Goal: Task Accomplishment & Management: Manage account settings

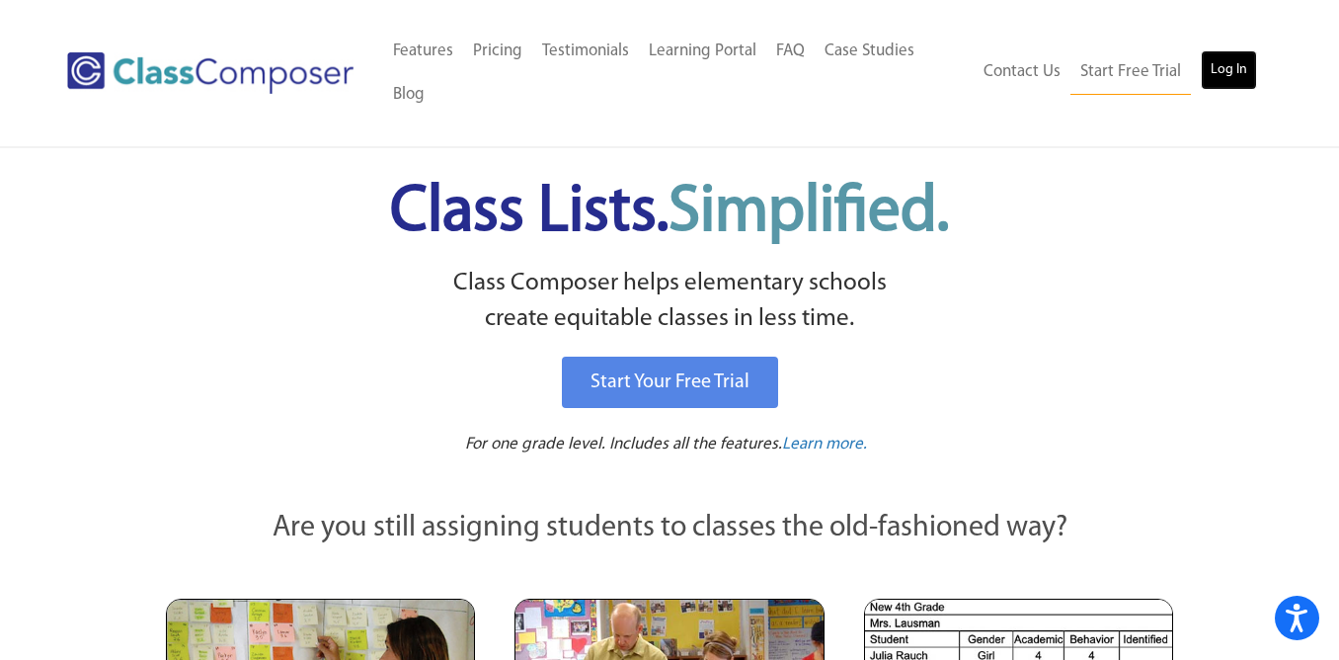
click at [1228, 61] on link "Log In" at bounding box center [1229, 69] width 56 height 39
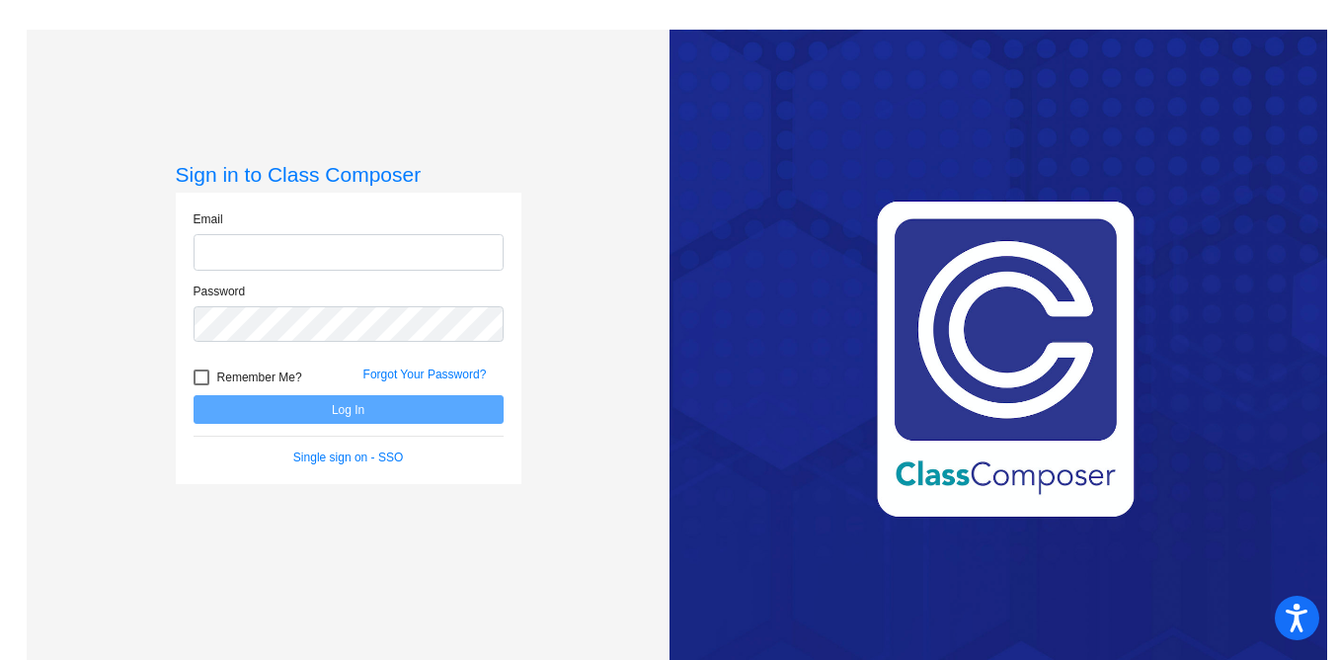
click at [422, 250] on input "email" at bounding box center [349, 252] width 310 height 37
type input "[PERSON_NAME][EMAIL_ADDRESS][DOMAIN_NAME]"
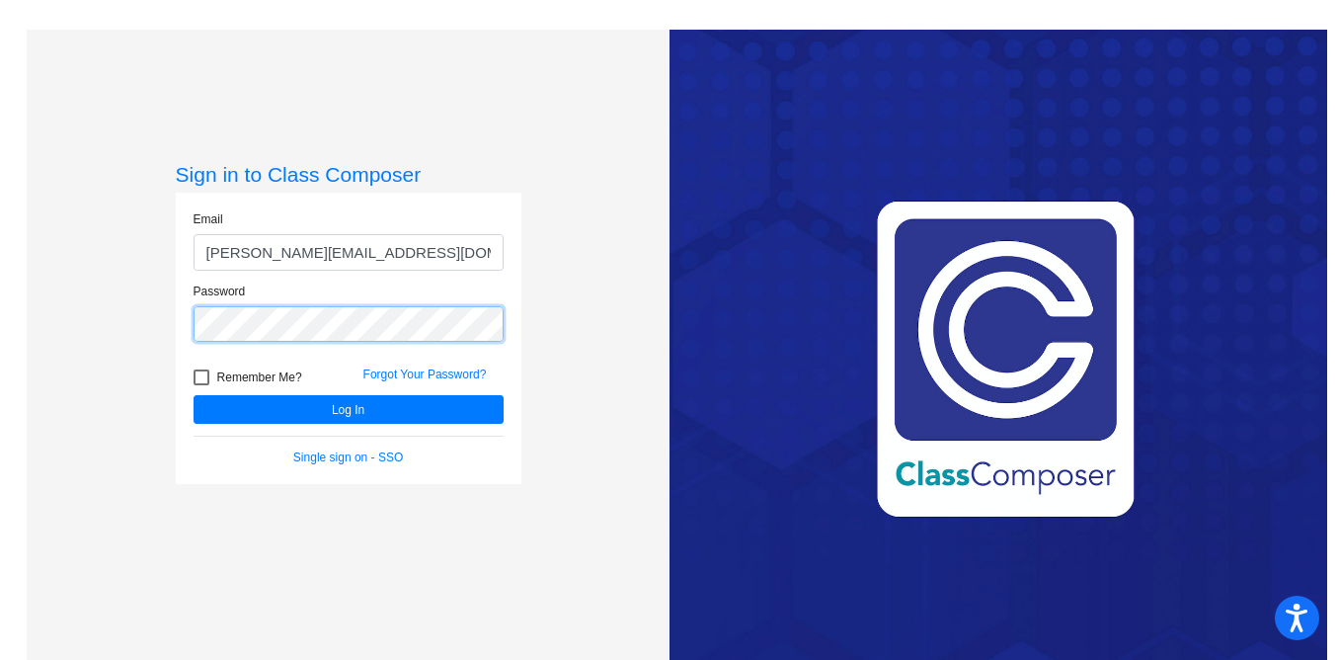
click at [194, 395] on button "Log In" at bounding box center [349, 409] width 310 height 29
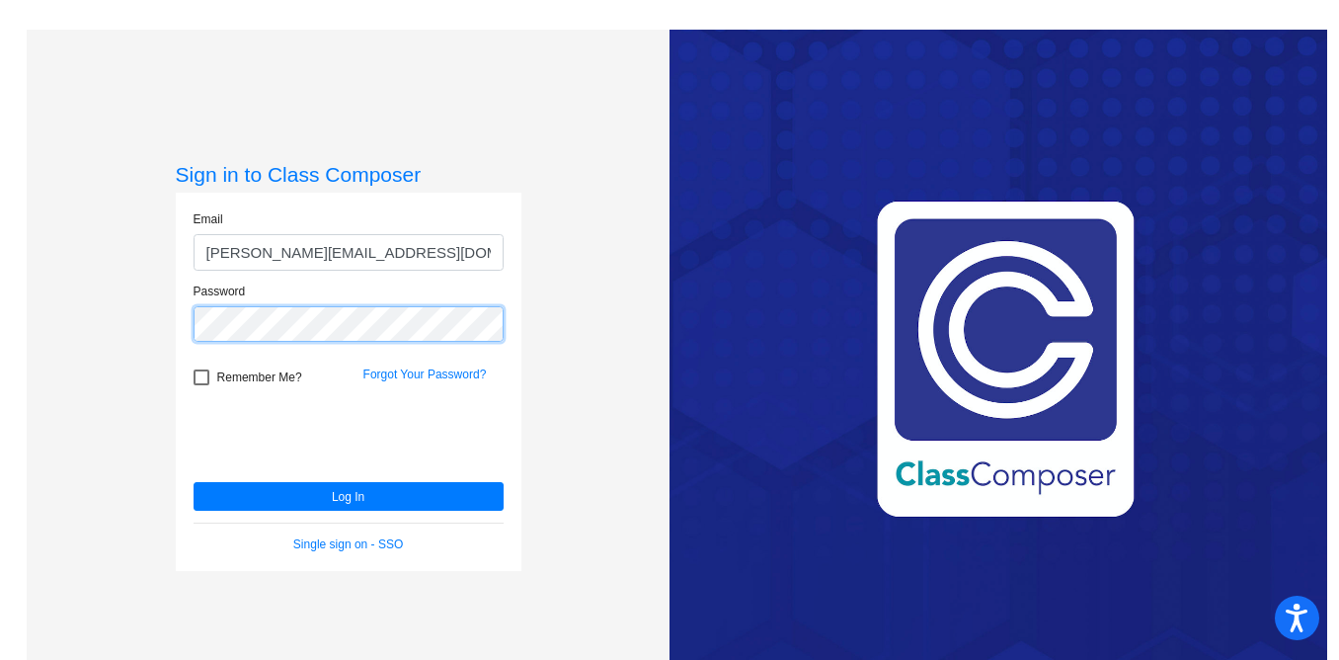
click at [194, 482] on button "Log In" at bounding box center [349, 496] width 310 height 29
click at [438, 384] on div "Forgot Your Password?" at bounding box center [434, 380] width 170 height 30
click at [433, 380] on link "Forgot Your Password?" at bounding box center [424, 374] width 123 height 14
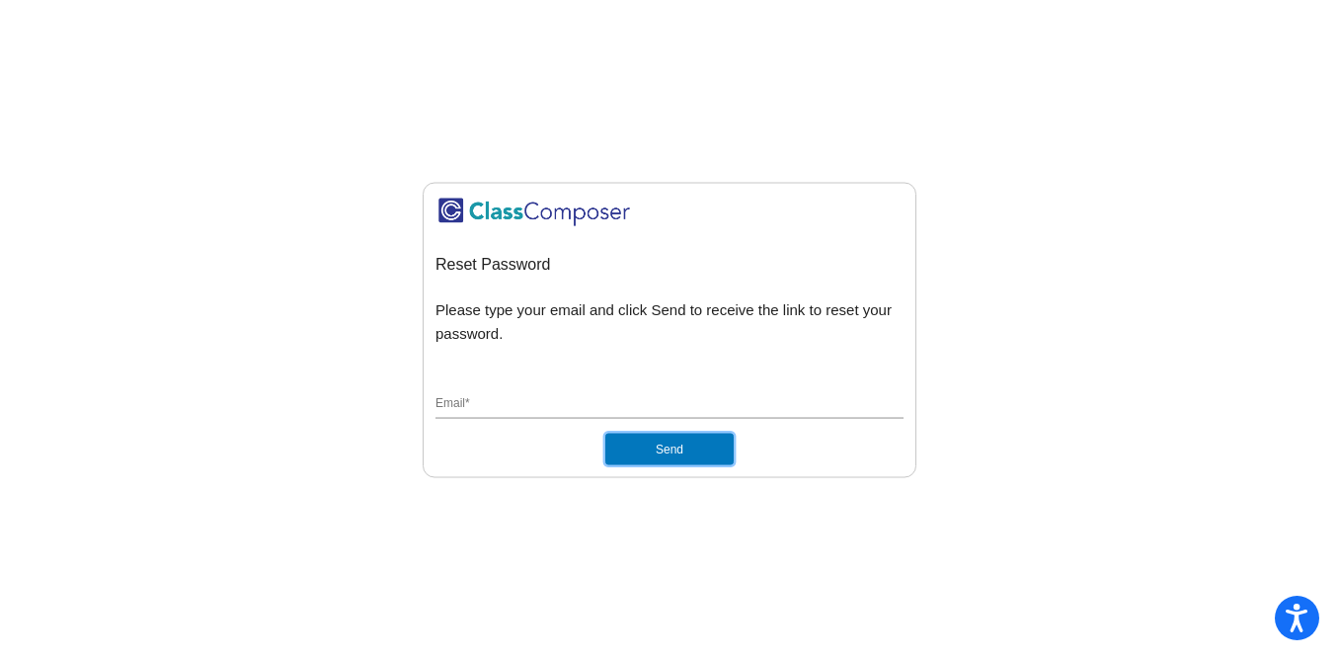
drag, startPoint x: 642, startPoint y: 452, endPoint x: 579, endPoint y: 395, distance: 85.3
click at [579, 395] on form "Email * Send" at bounding box center [669, 423] width 468 height 84
click at [579, 395] on input "Email *" at bounding box center [669, 404] width 468 height 18
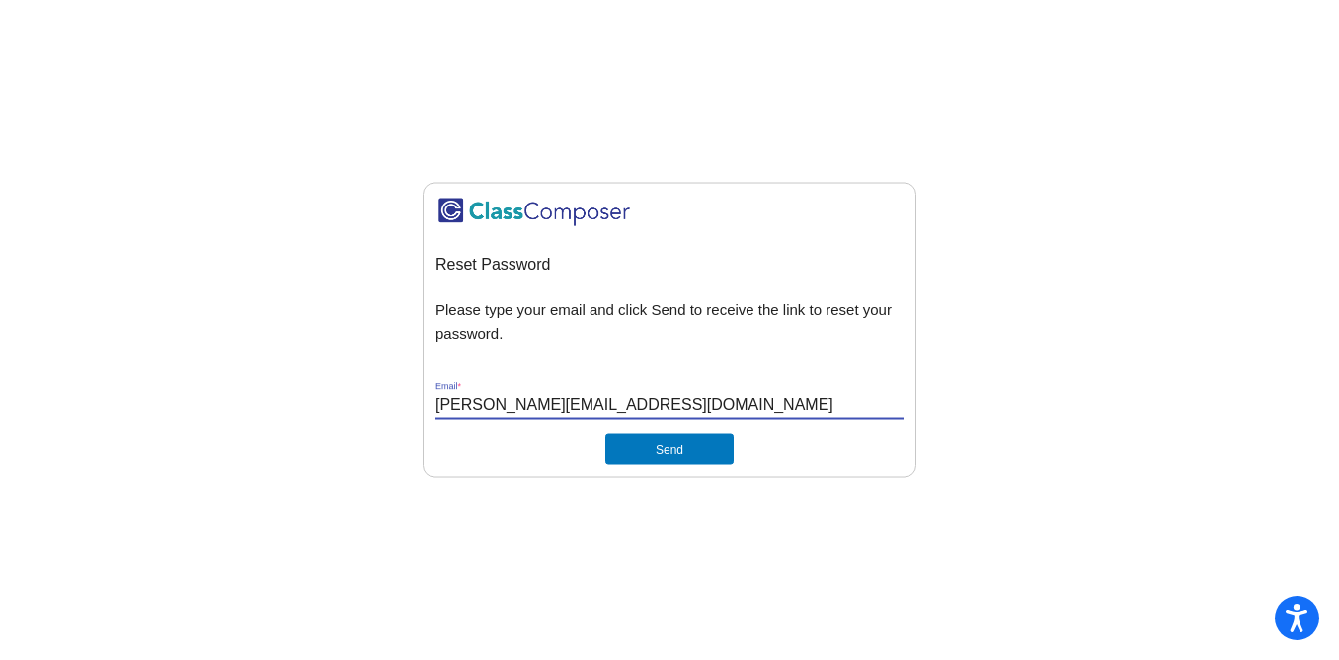
type input "[PERSON_NAME][EMAIL_ADDRESS][DOMAIN_NAME]"
click at [605, 432] on button "Send" at bounding box center [669, 448] width 128 height 32
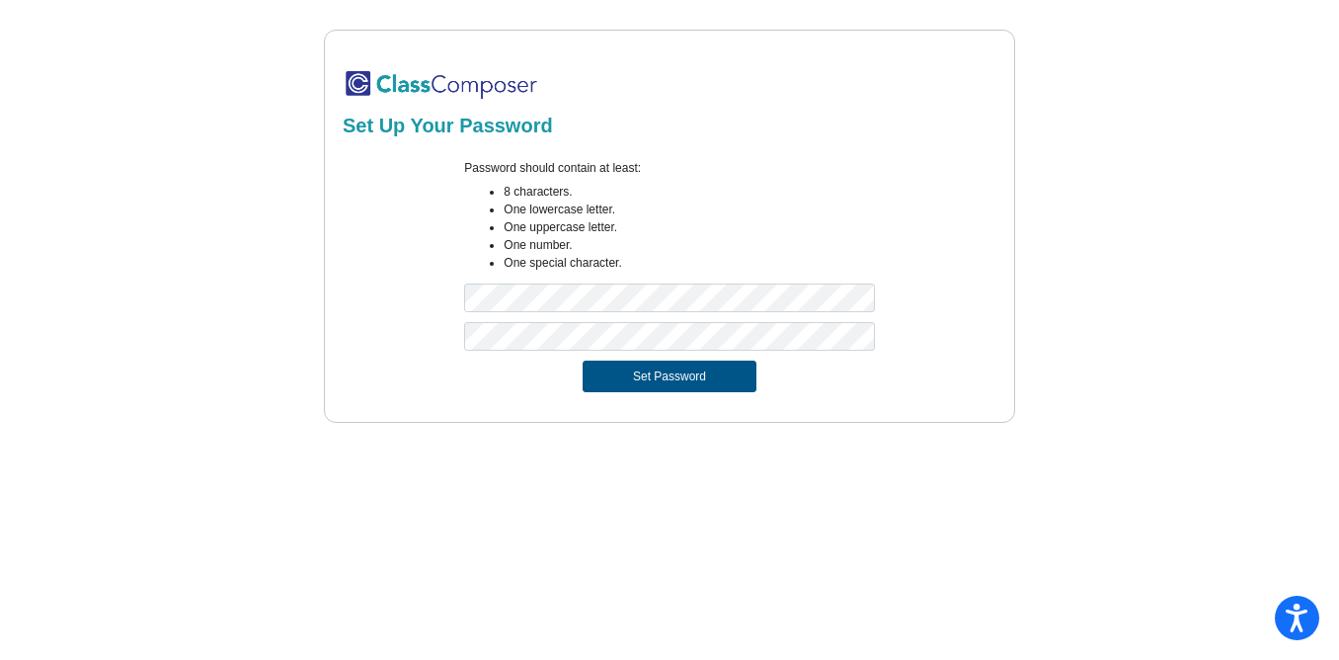
click at [628, 368] on button "Set Password" at bounding box center [670, 376] width 174 height 32
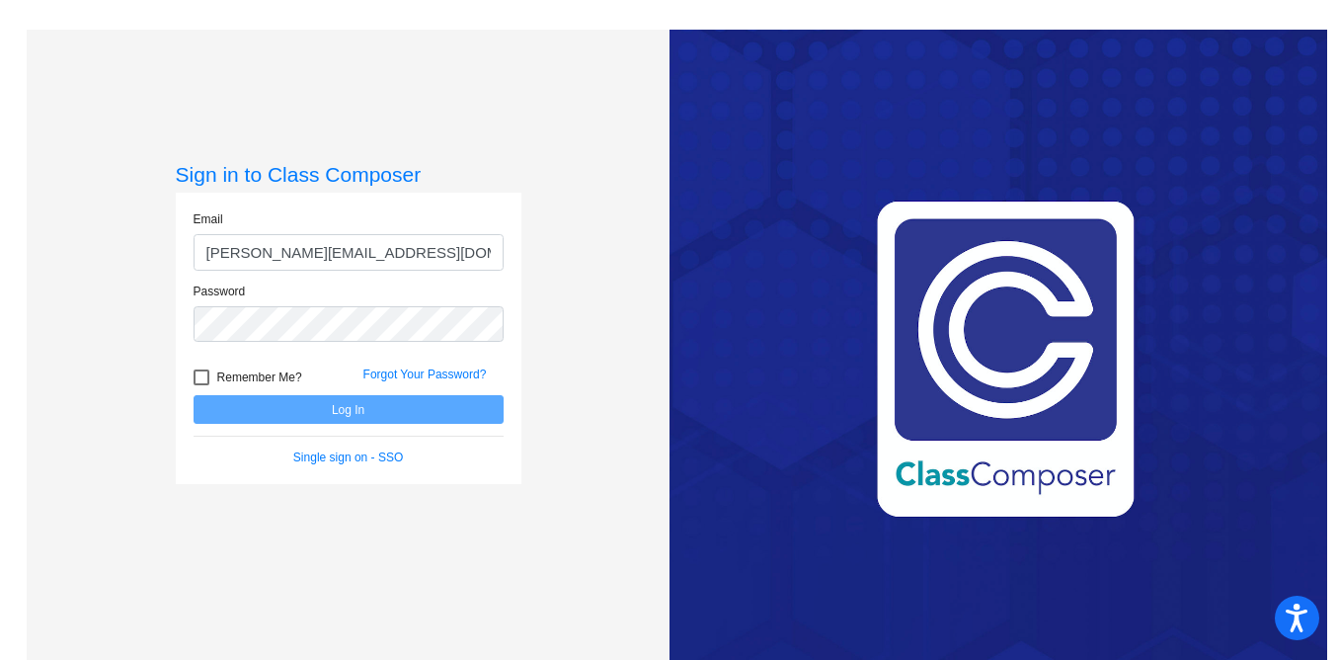
type input "[PERSON_NAME][EMAIL_ADDRESS][DOMAIN_NAME]"
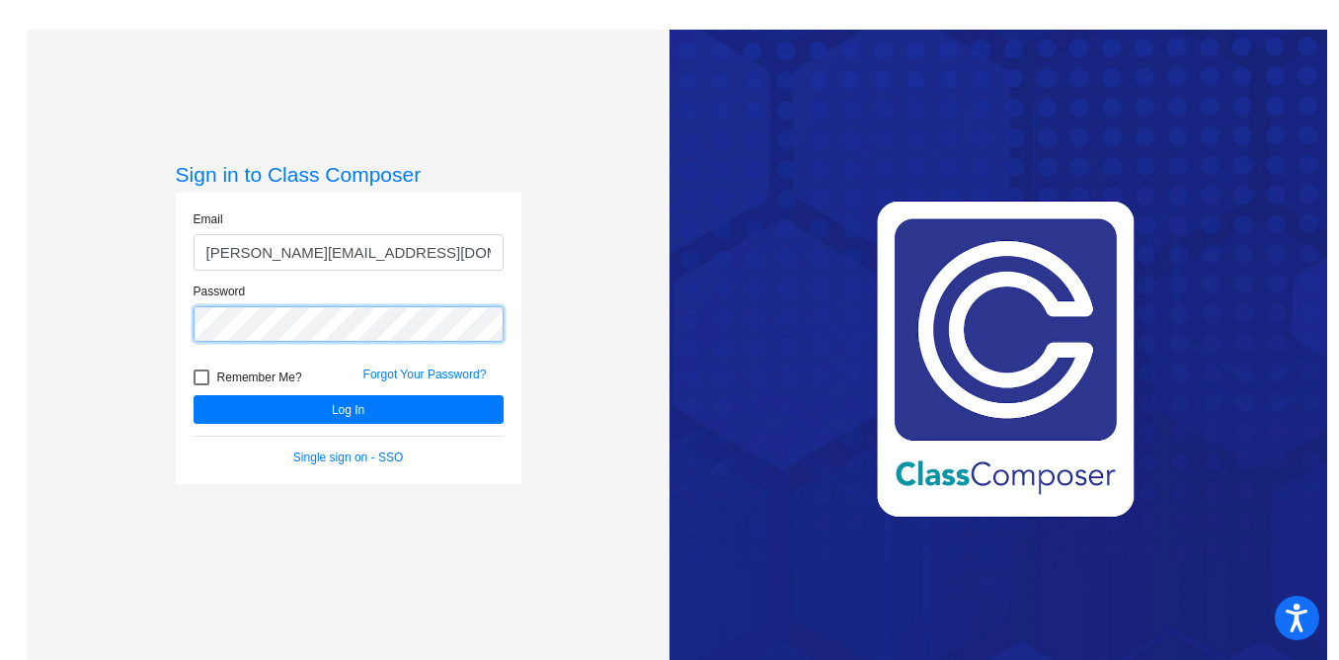
click at [194, 395] on button "Log In" at bounding box center [349, 409] width 310 height 29
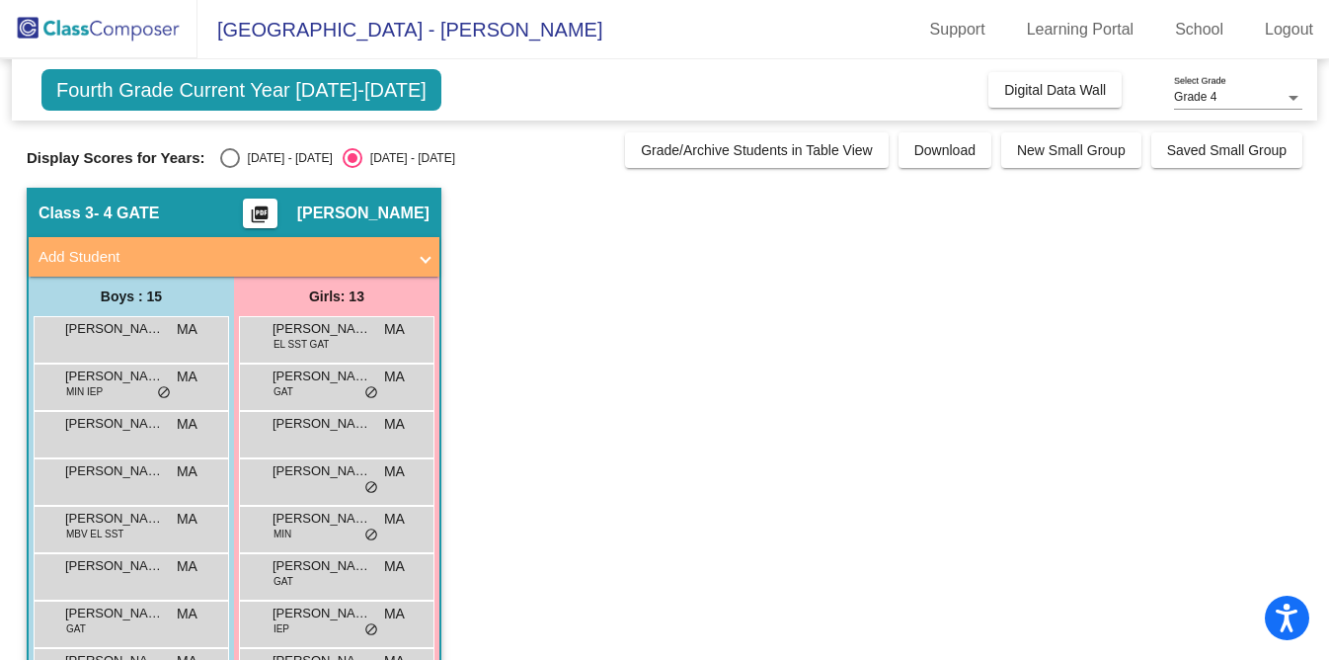
click at [210, 158] on div "Display Scores for Years: [DATE] - [DATE] [DATE] - [DATE]" at bounding box center [321, 158] width 589 height 20
click at [223, 156] on div "Select an option" at bounding box center [230, 158] width 20 height 20
click at [229, 168] on input "2024 - 2025" at bounding box center [229, 168] width 1 height 1
radio input "true"
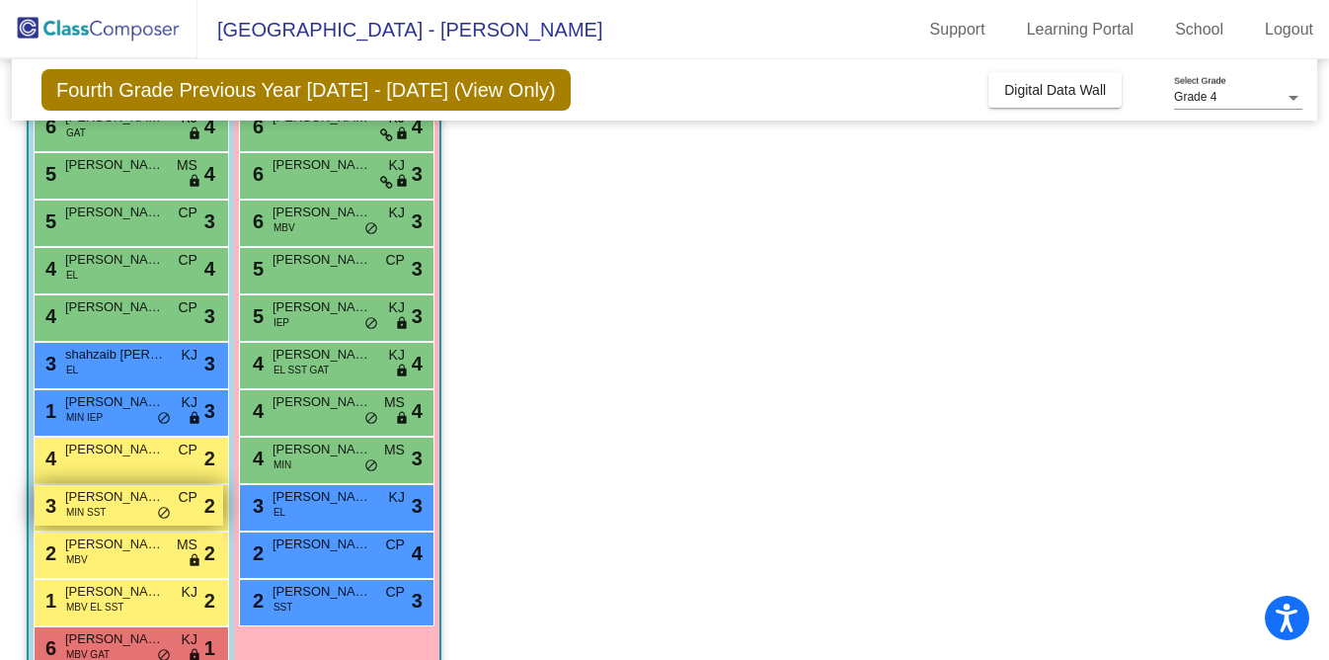
scroll to position [309, 0]
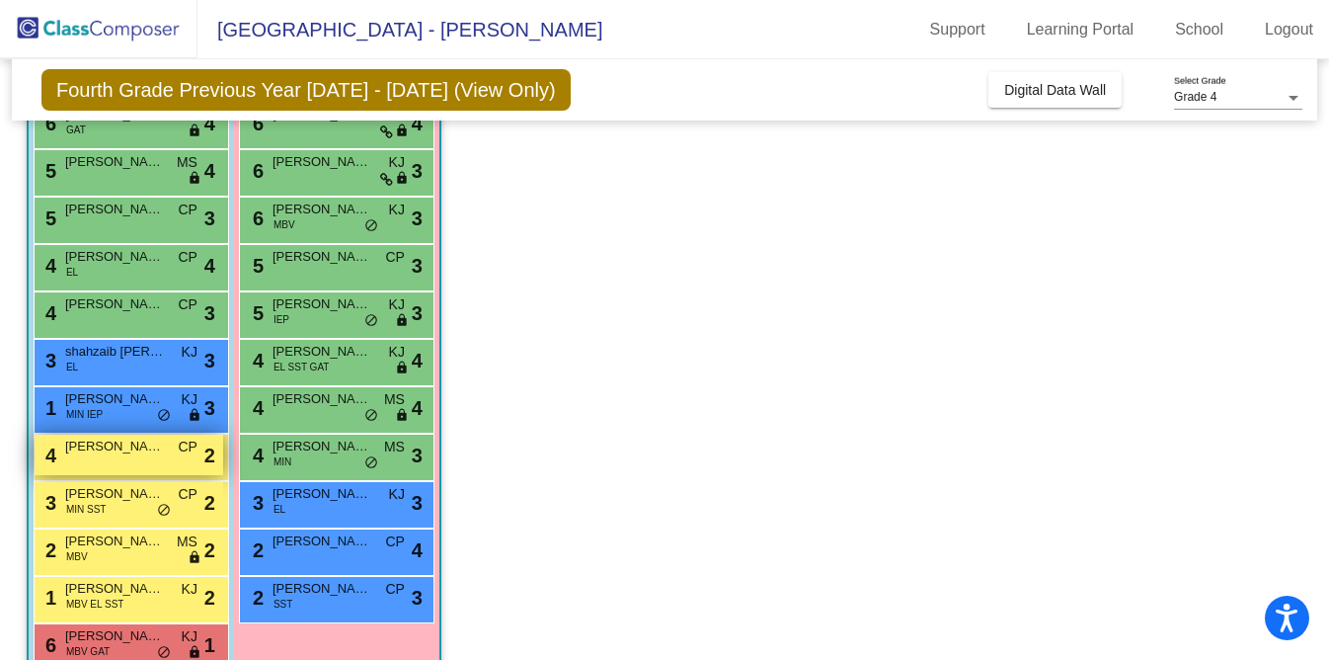
click at [131, 455] on div "4 Preston Pettway CP lock do_not_disturb_alt 2" at bounding box center [129, 454] width 189 height 40
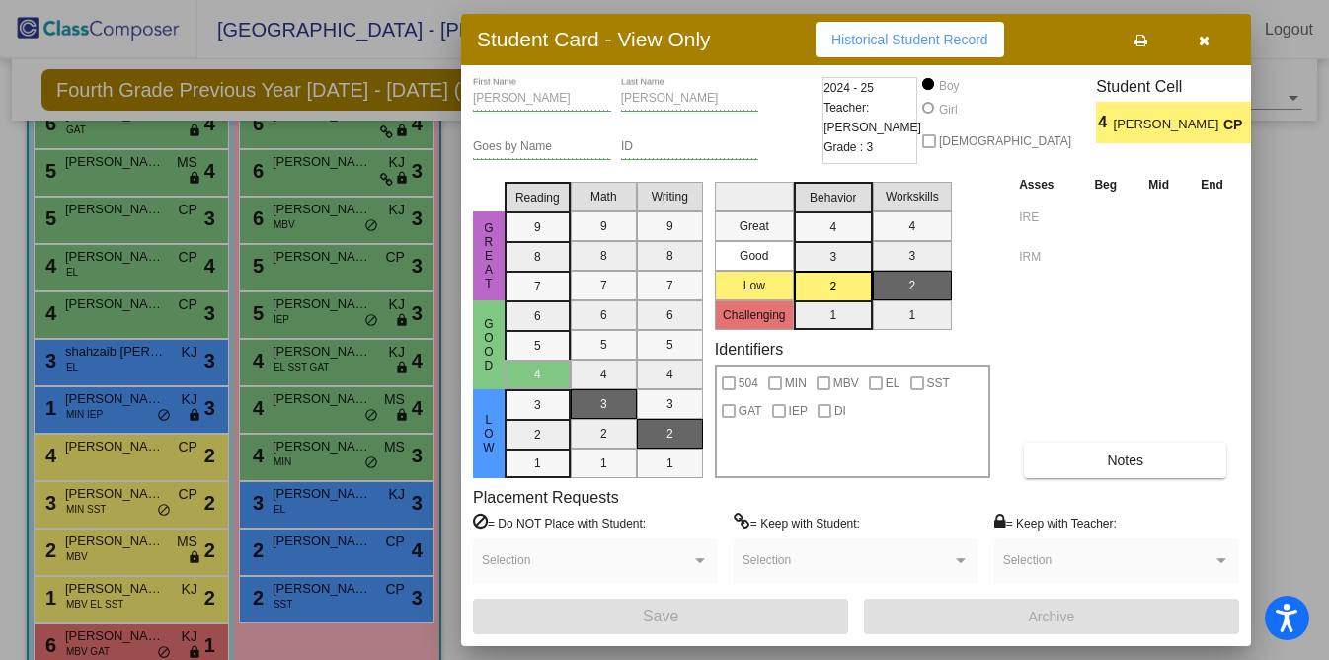
scroll to position [0, 0]
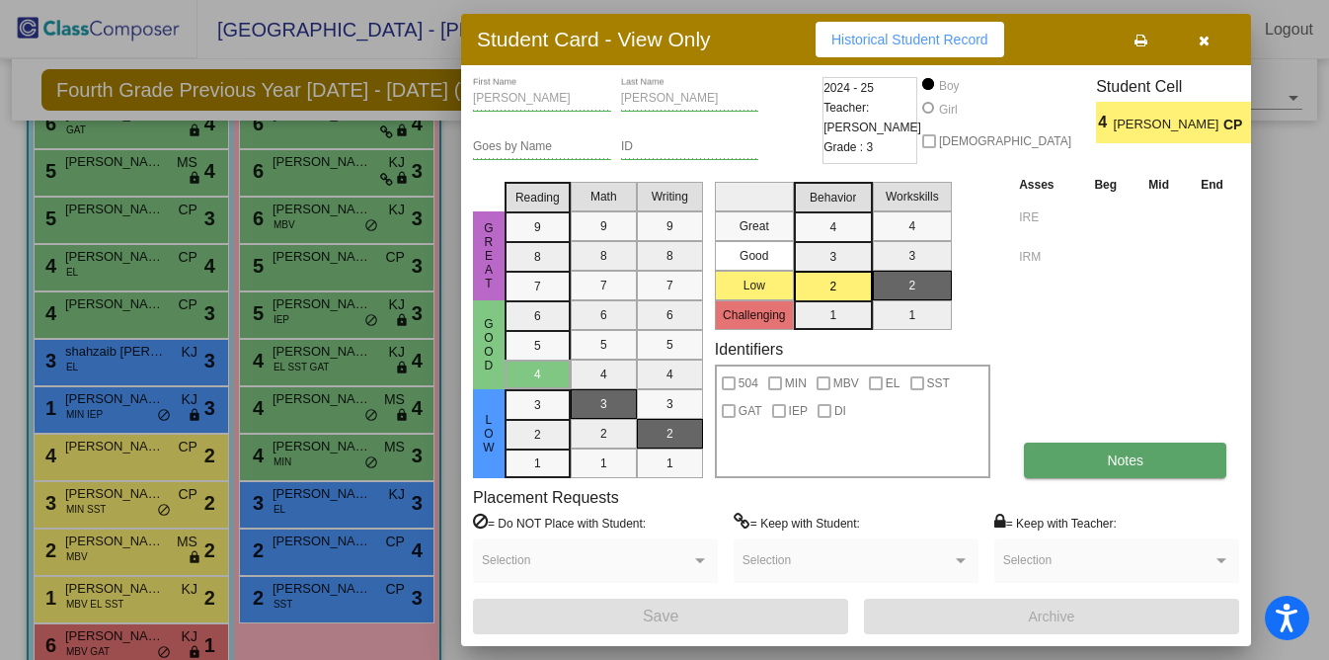
click at [1090, 465] on button "Notes" at bounding box center [1125, 460] width 202 height 36
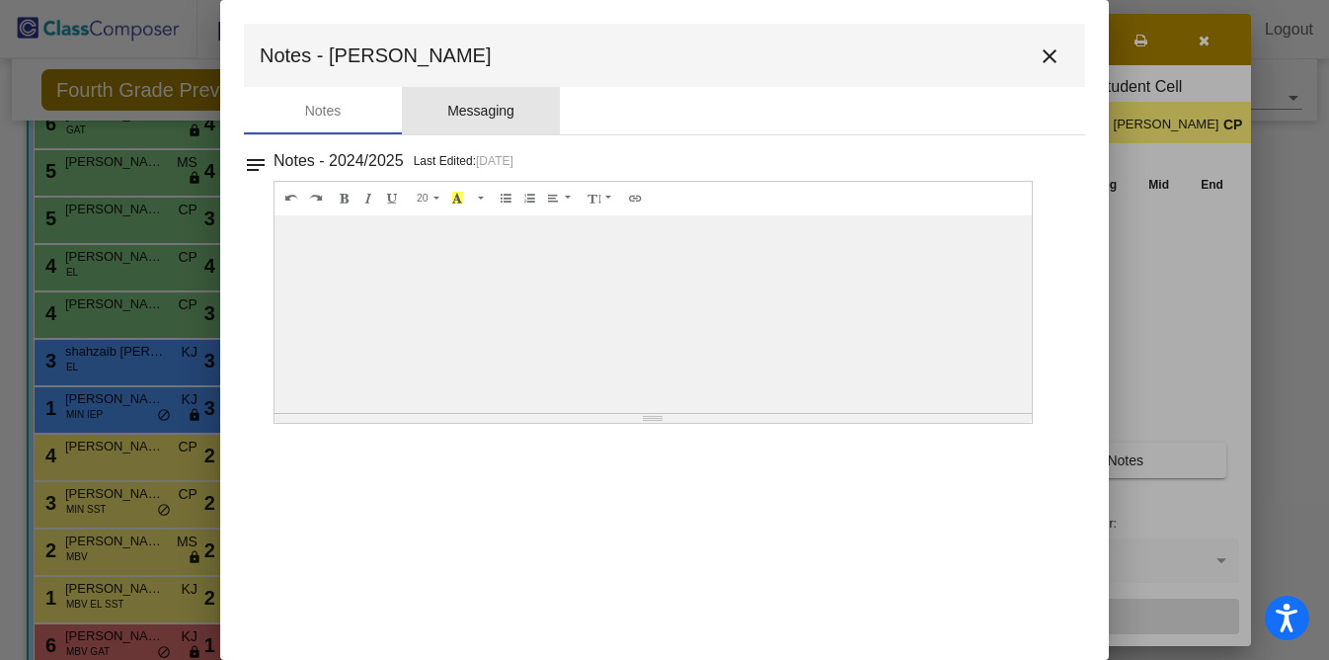
click at [481, 102] on div "Messaging" at bounding box center [480, 111] width 67 height 21
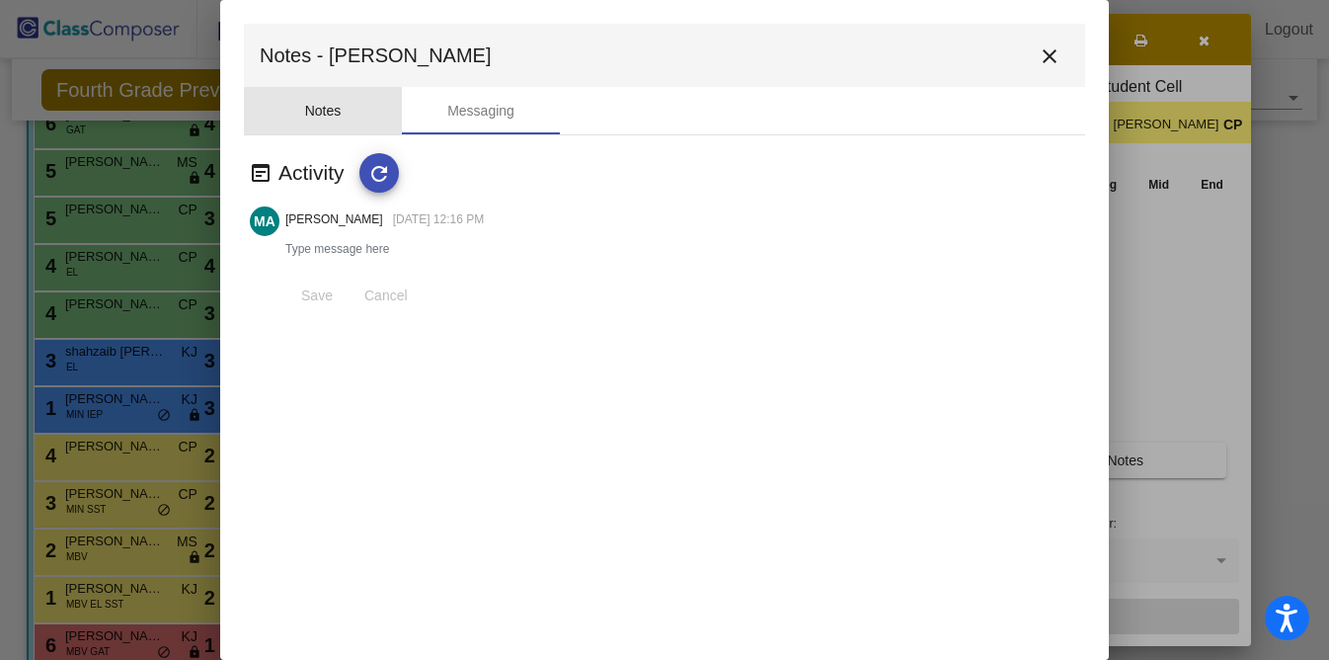
click at [364, 116] on div "Notes" at bounding box center [323, 110] width 158 height 47
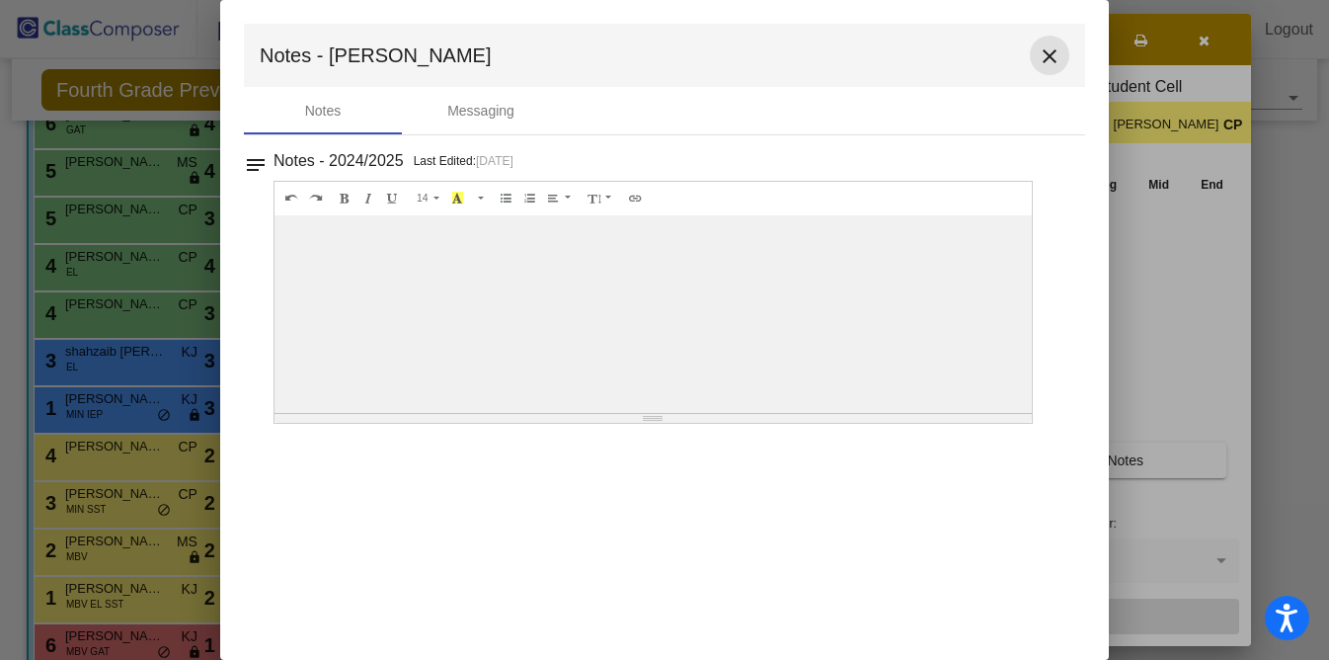
click at [1057, 55] on mat-icon "close" at bounding box center [1050, 56] width 24 height 24
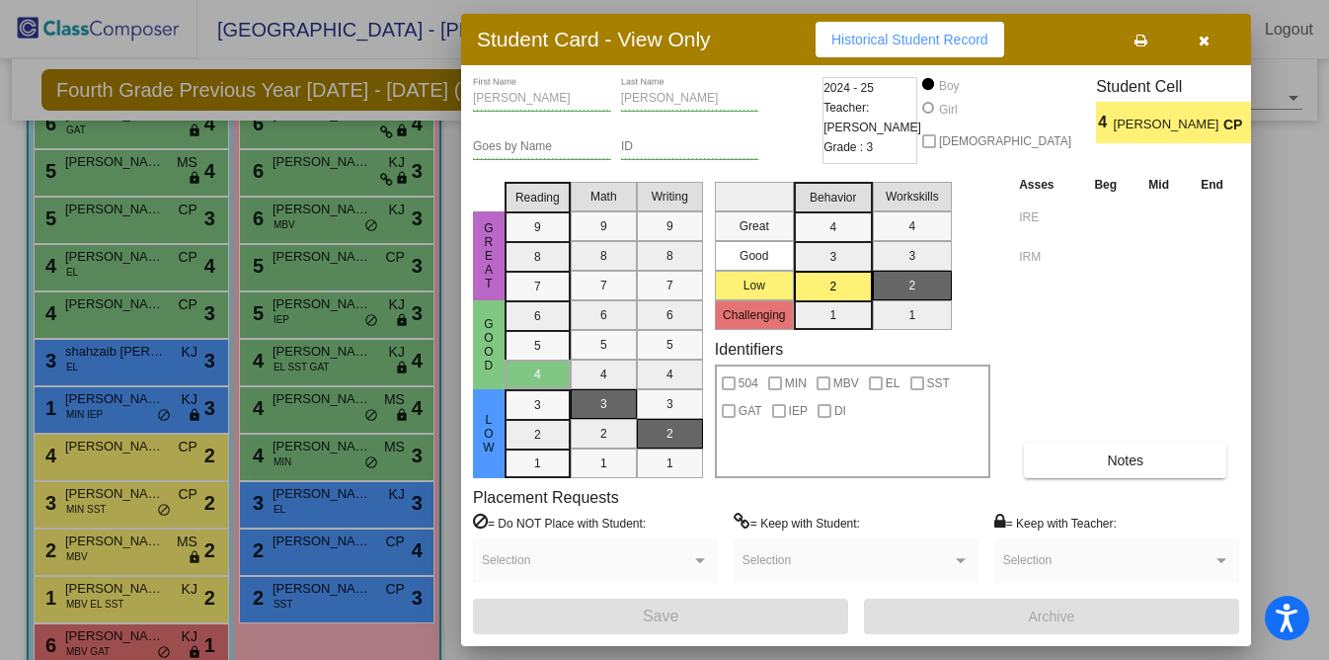
click at [99, 486] on div at bounding box center [664, 330] width 1329 height 660
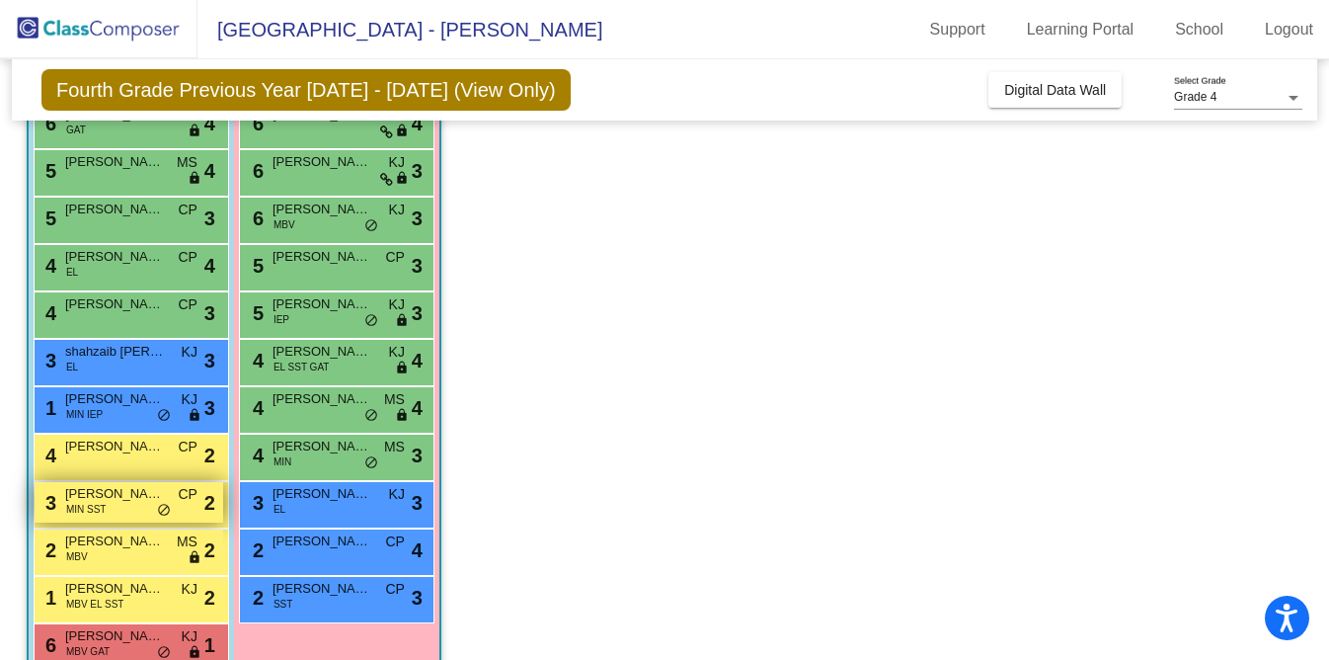
click at [99, 504] on span "MIN SST" at bounding box center [86, 509] width 40 height 15
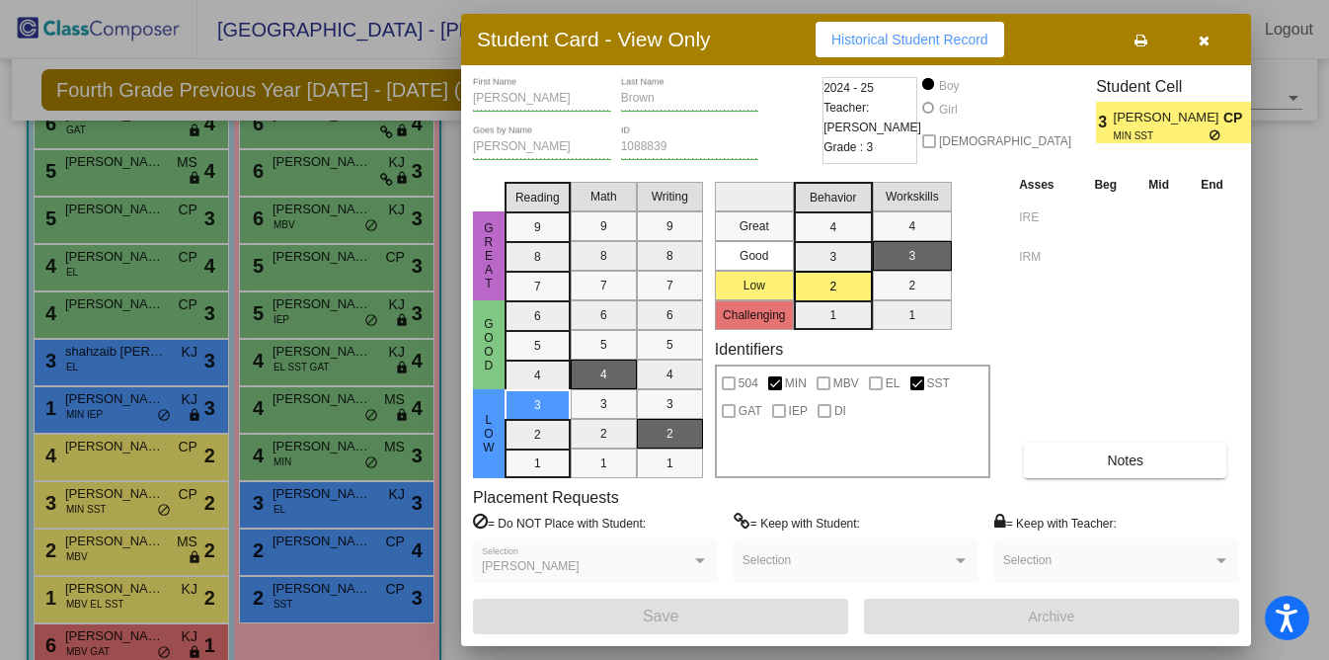
click at [129, 541] on div at bounding box center [664, 330] width 1329 height 660
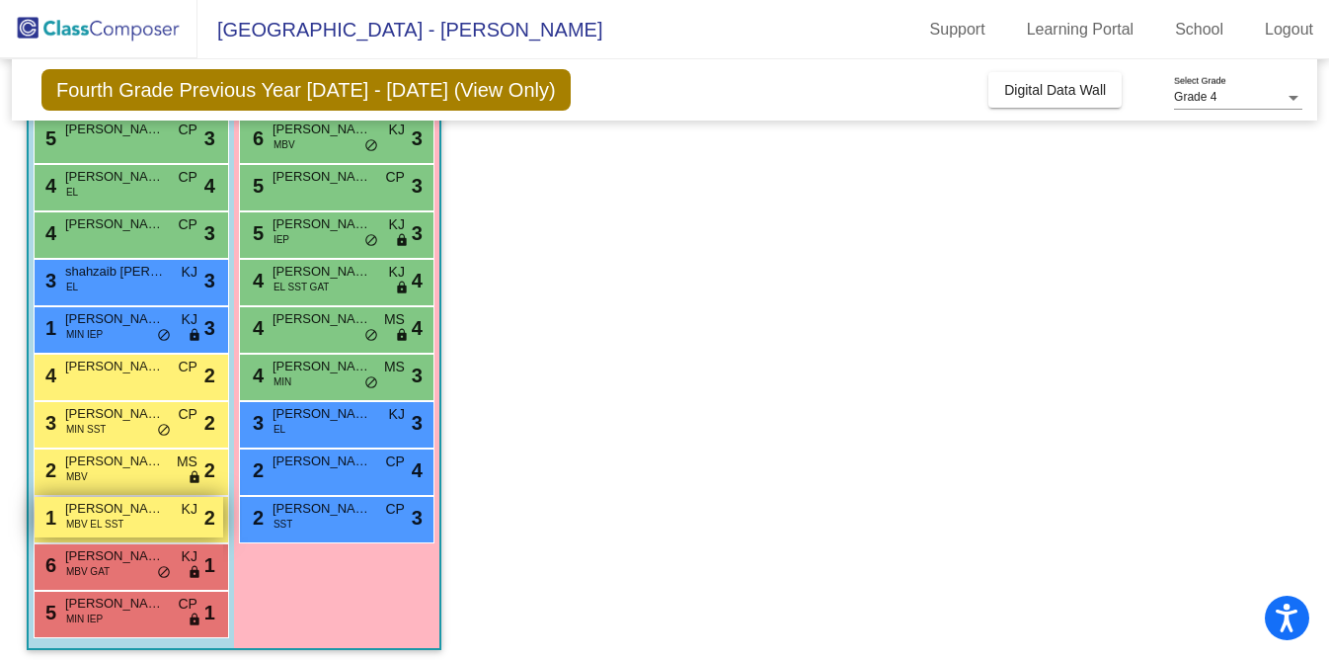
scroll to position [396, 0]
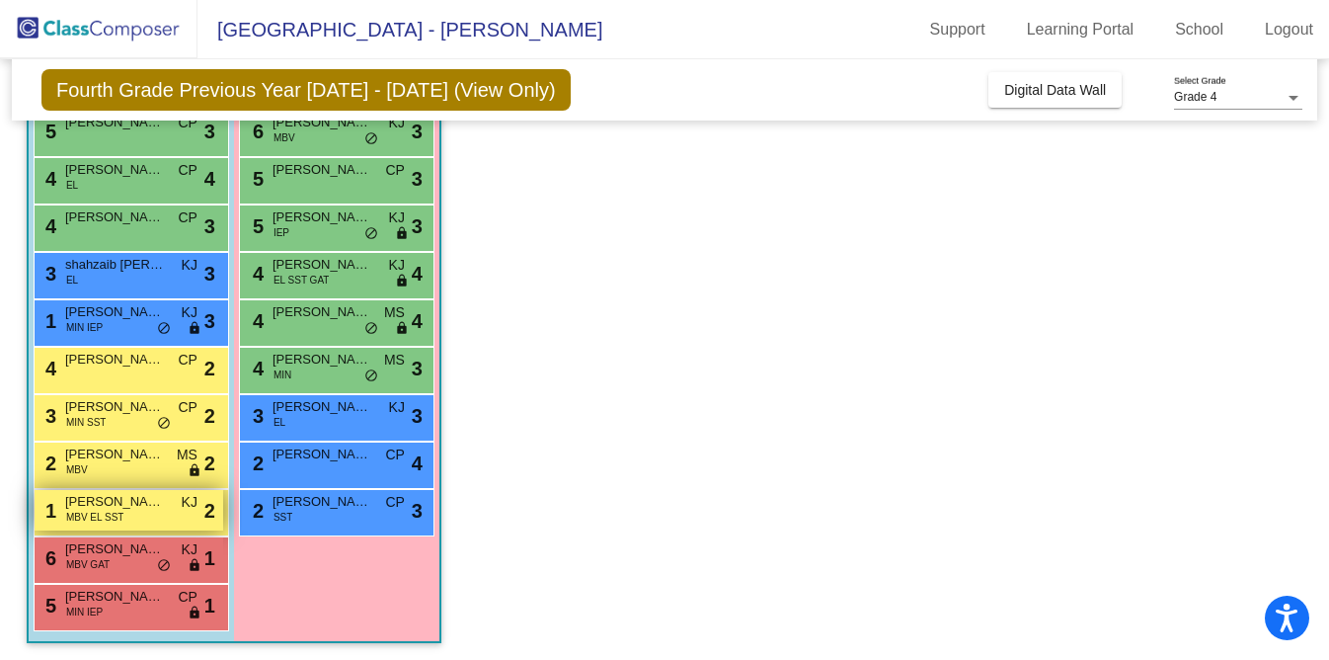
click at [109, 513] on span "MBV EL SST" at bounding box center [95, 517] width 58 height 15
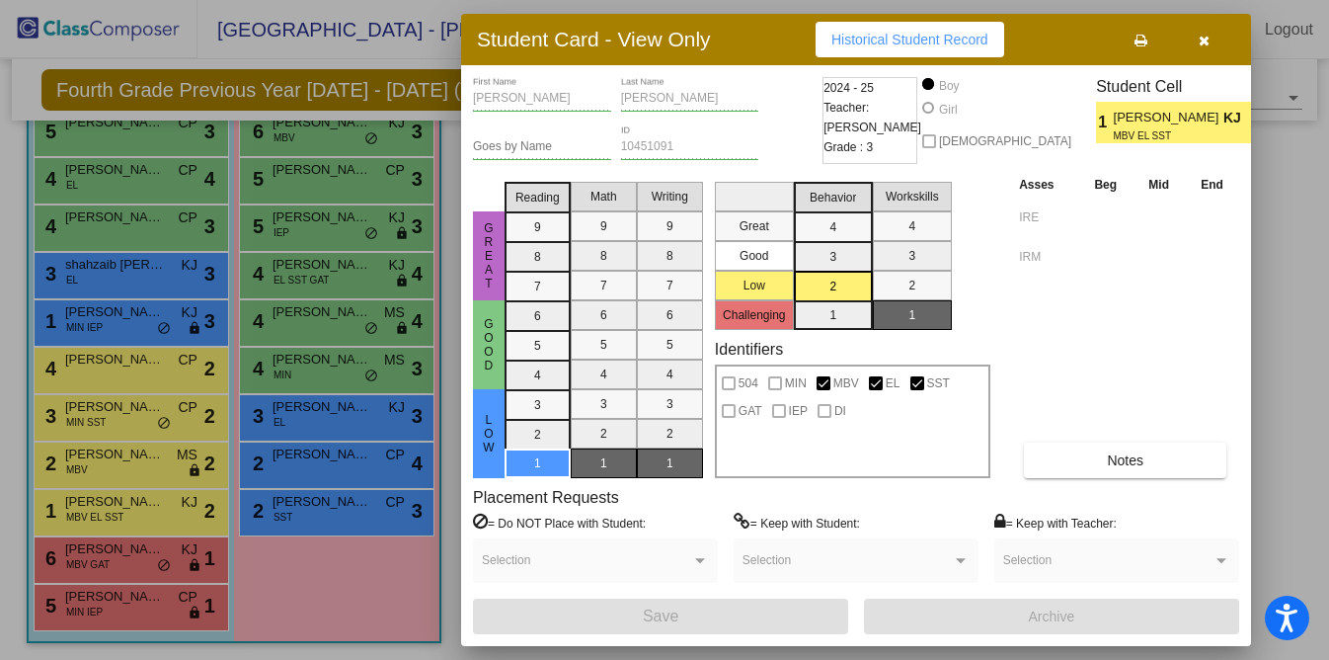
click at [97, 550] on div at bounding box center [664, 330] width 1329 height 660
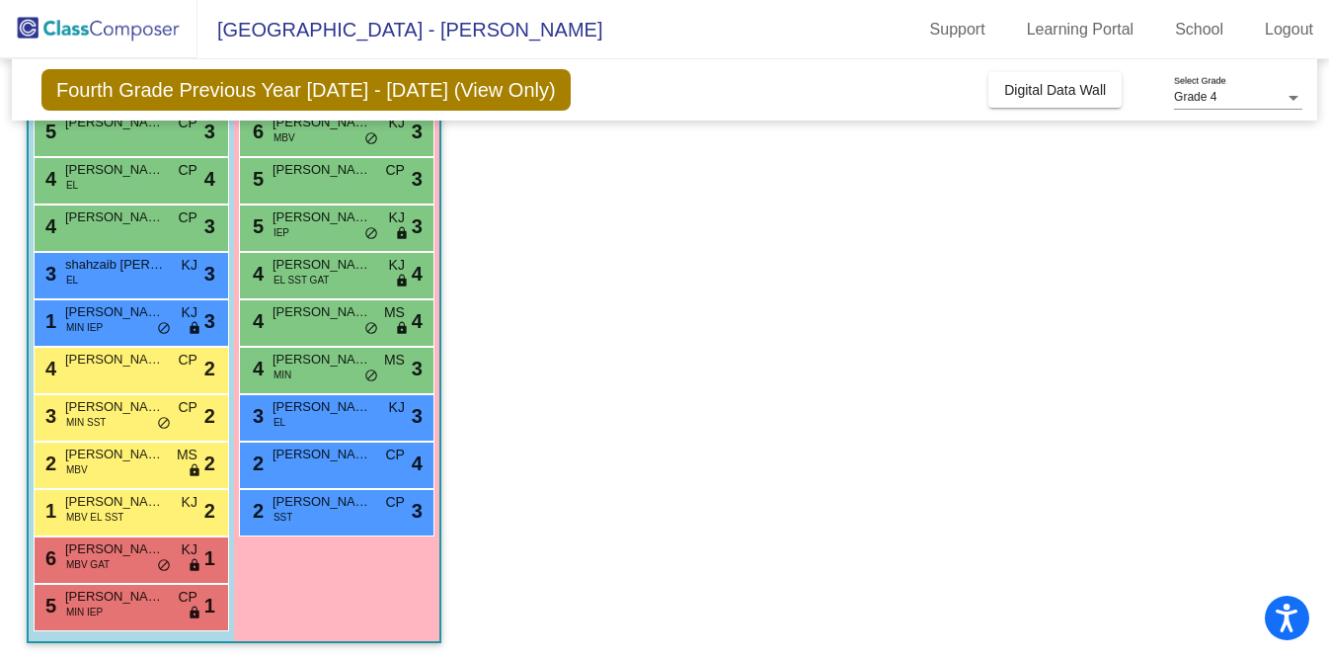
click at [97, 550] on span "Richard Collier" at bounding box center [114, 549] width 99 height 20
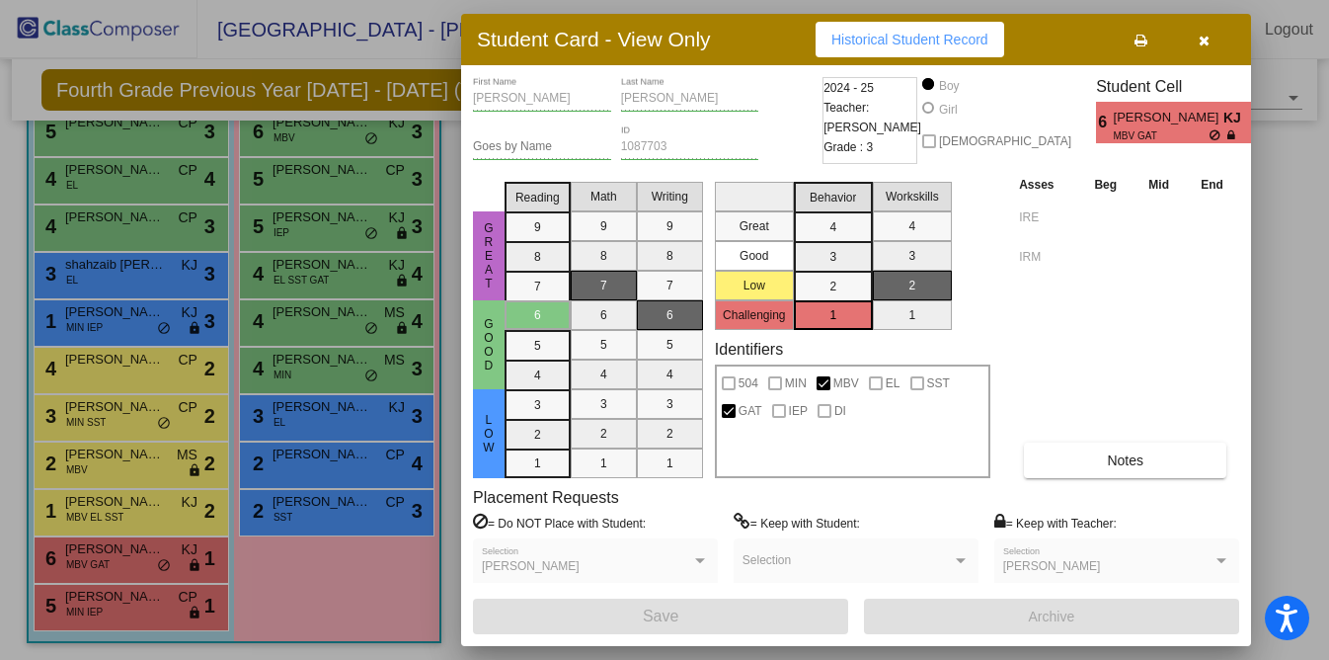
click at [100, 606] on div at bounding box center [664, 330] width 1329 height 660
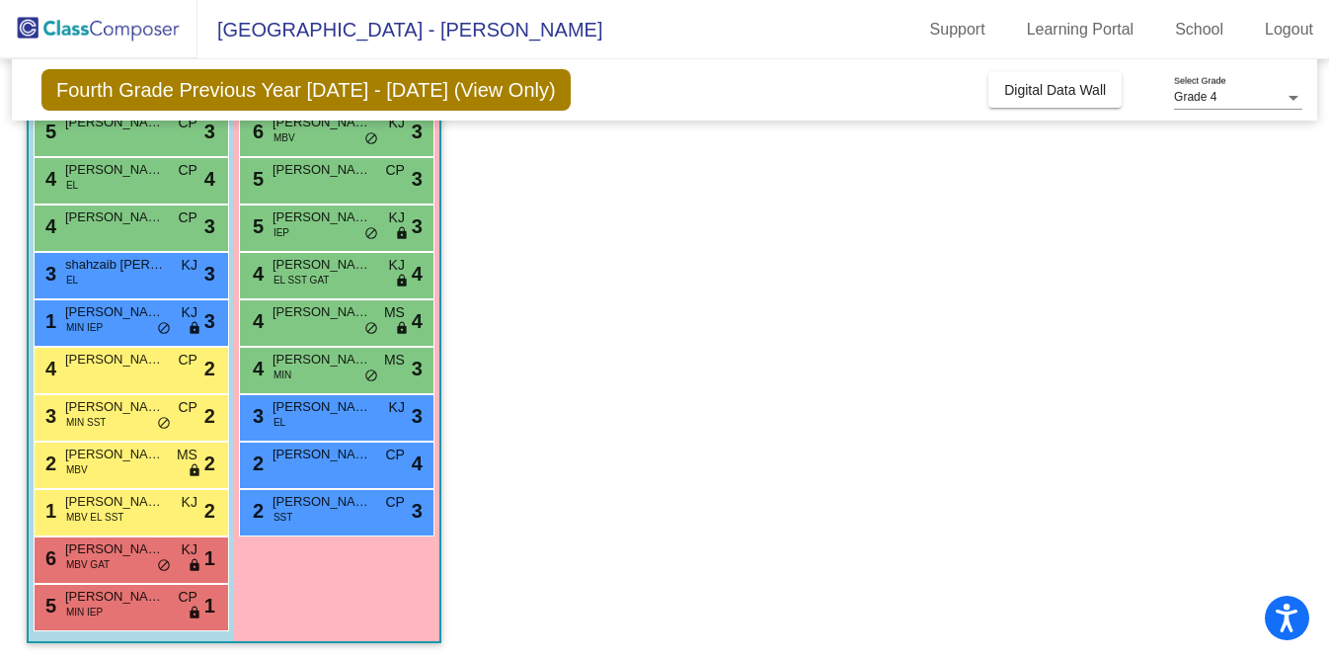
click at [100, 606] on span "MIN IEP" at bounding box center [84, 611] width 37 height 15
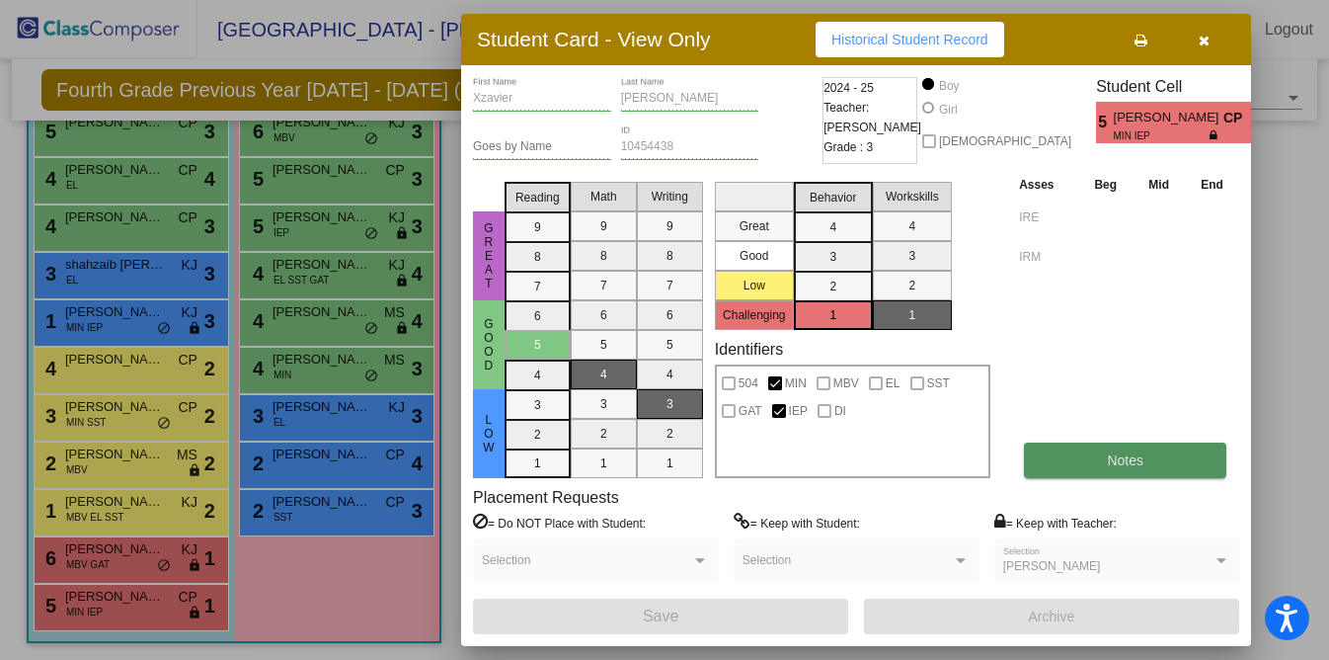
click at [1096, 448] on button "Notes" at bounding box center [1125, 460] width 202 height 36
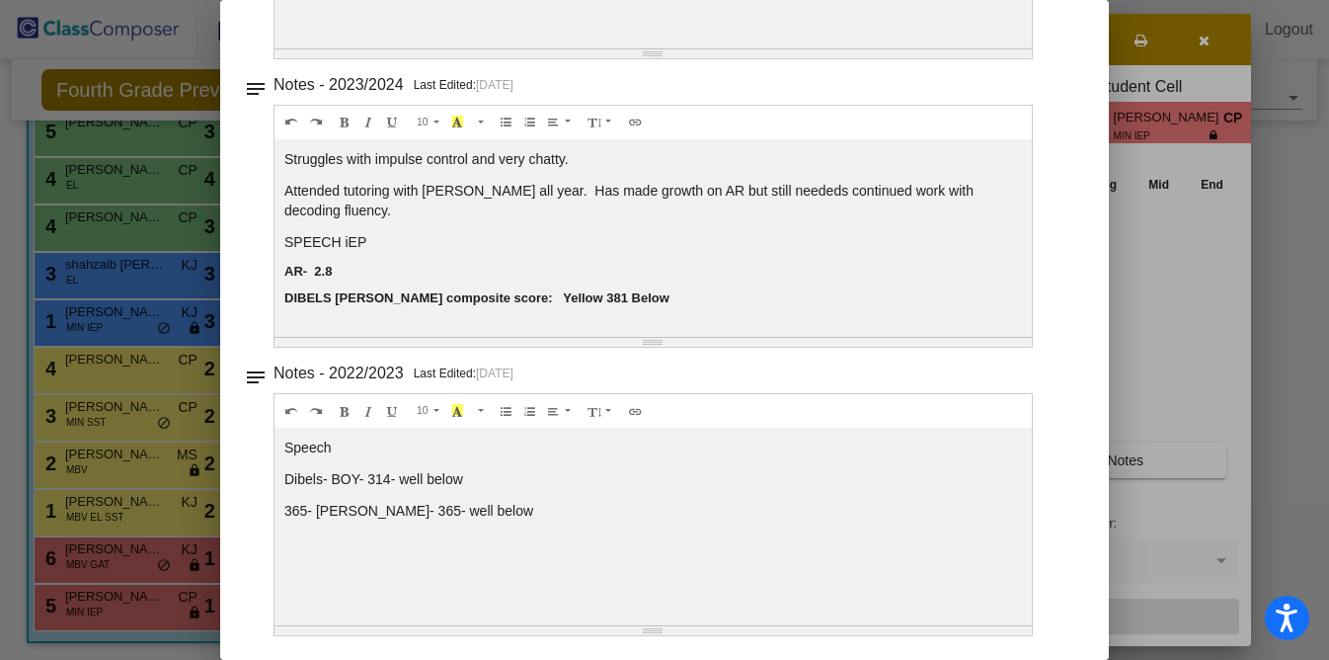
scroll to position [0, 0]
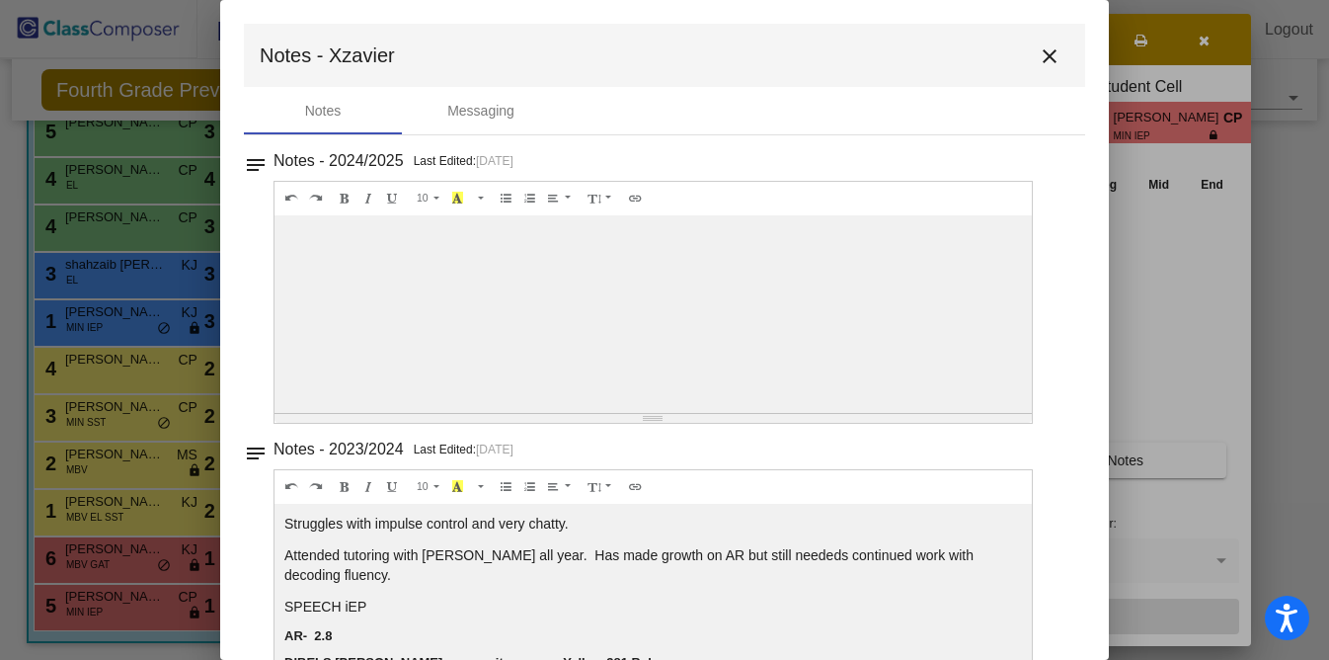
click at [1042, 52] on mat-icon "close" at bounding box center [1050, 56] width 24 height 24
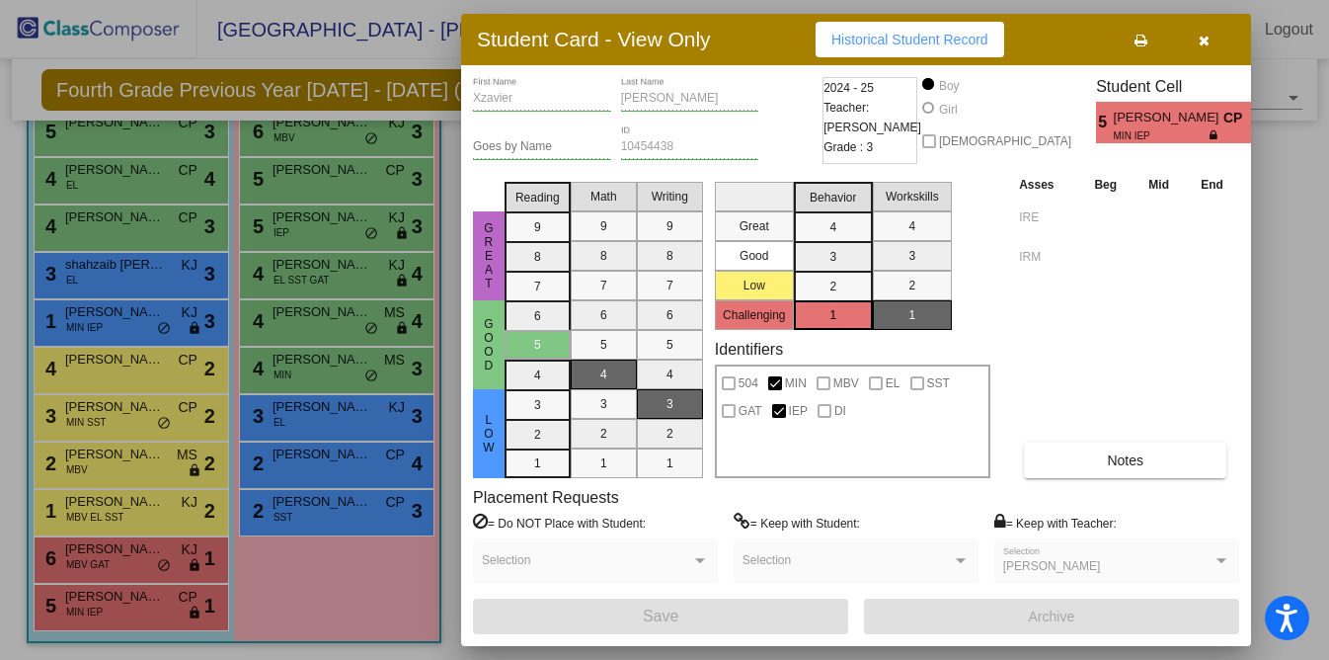
click at [1210, 40] on button "button" at bounding box center [1203, 40] width 63 height 36
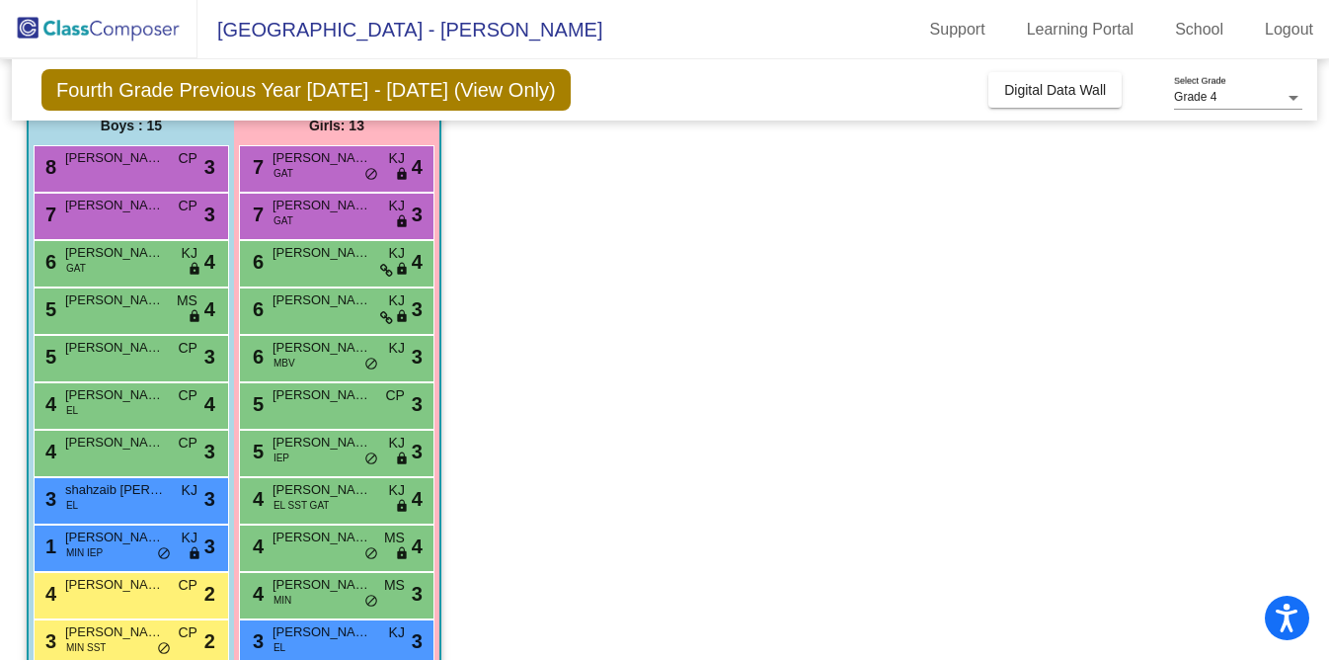
scroll to position [165, 0]
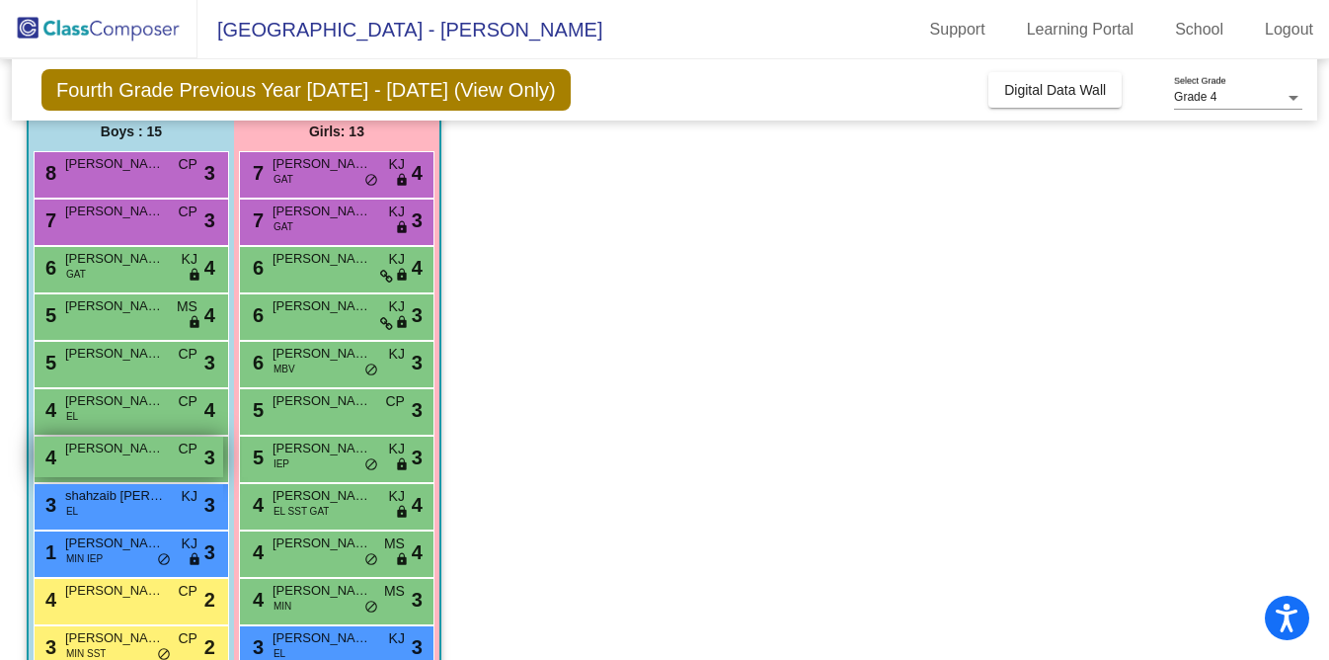
click at [101, 455] on span "Macen Mancha" at bounding box center [114, 448] width 99 height 20
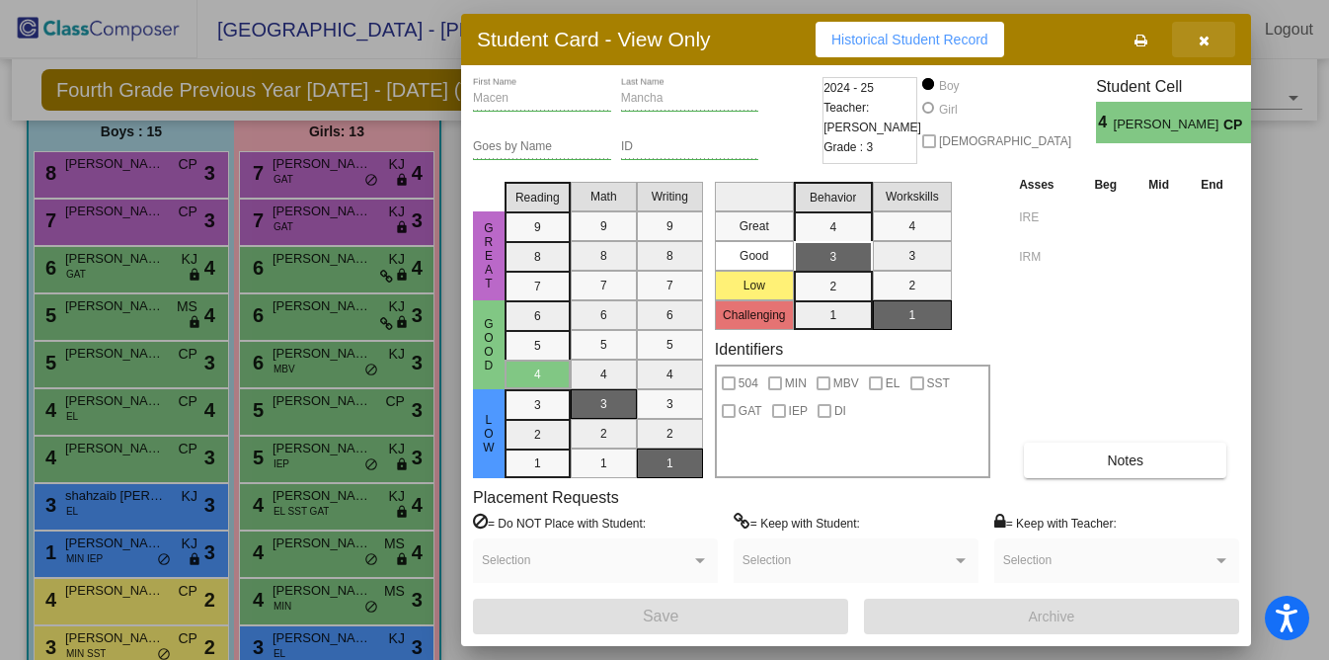
click at [1208, 41] on icon "button" at bounding box center [1204, 41] width 11 height 14
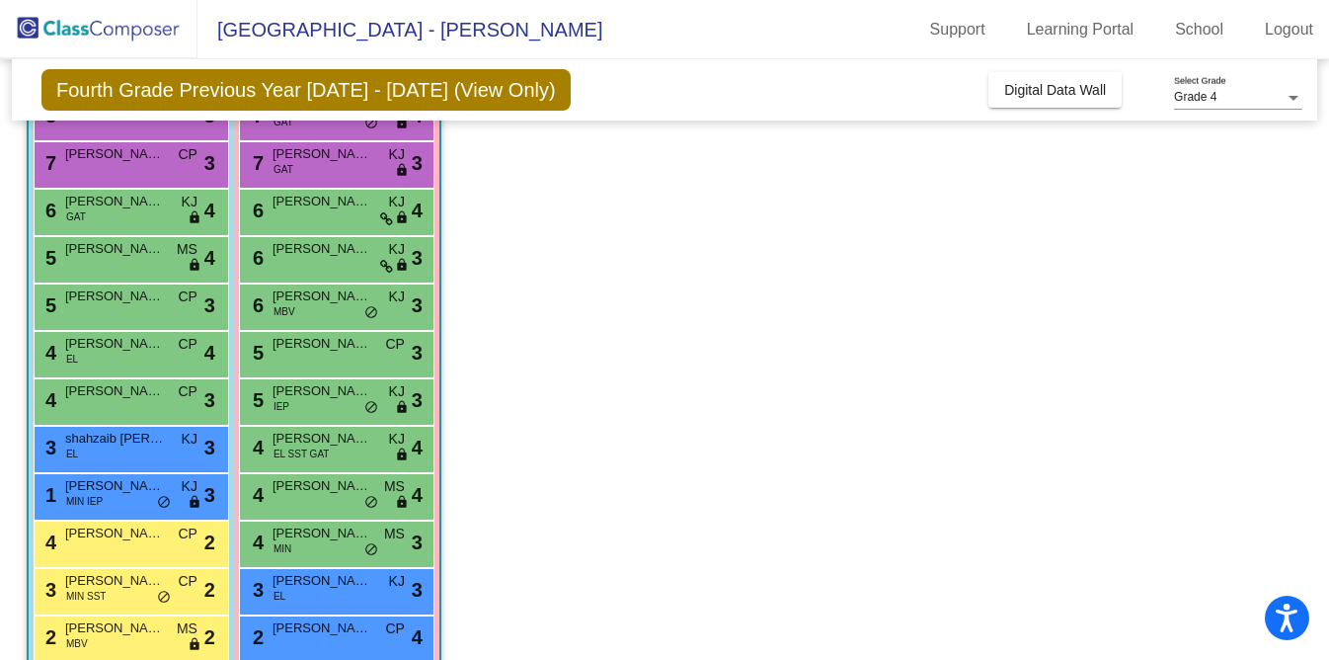
scroll to position [224, 0]
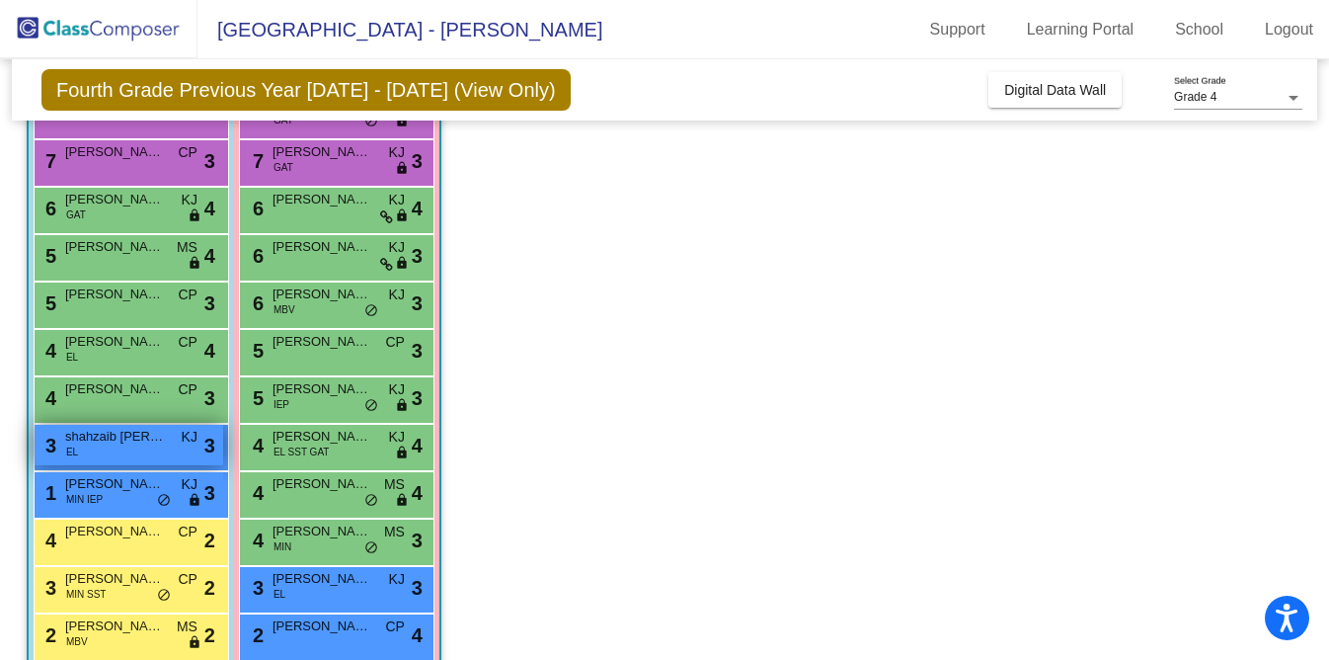
click at [78, 457] on div "3 shahzaib Ivan EL KJ lock do_not_disturb_alt 3" at bounding box center [129, 445] width 189 height 40
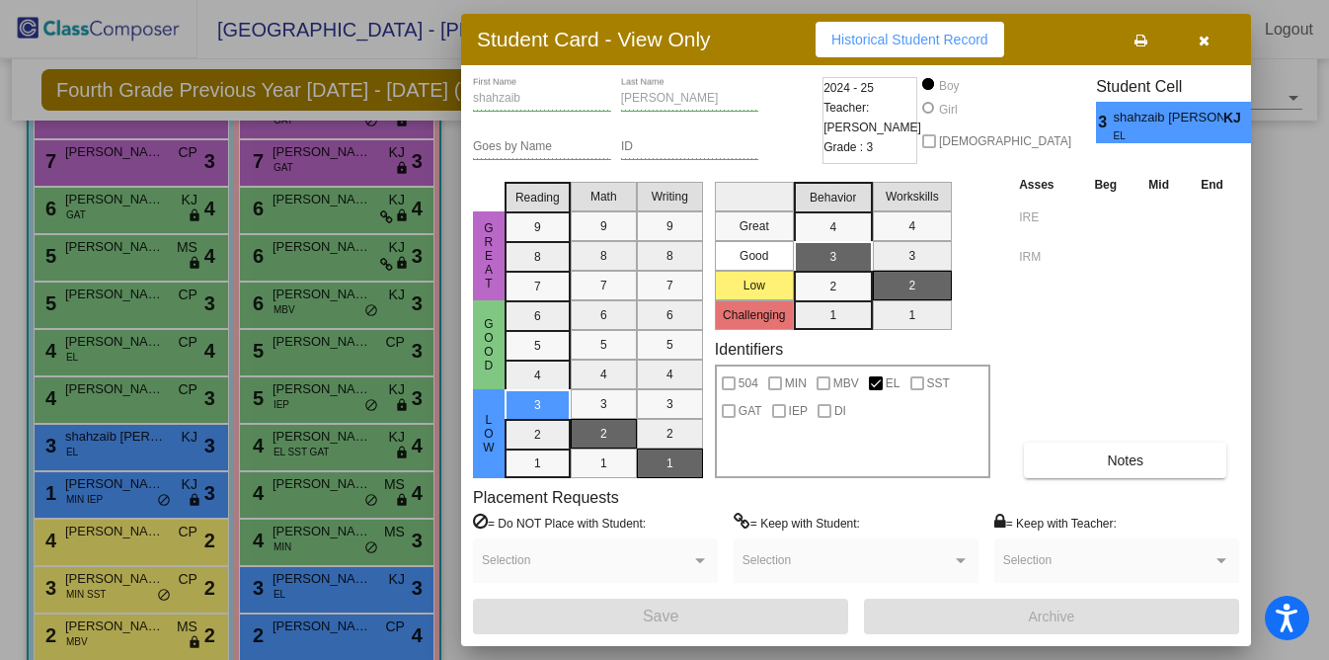
click at [89, 492] on div at bounding box center [664, 330] width 1329 height 660
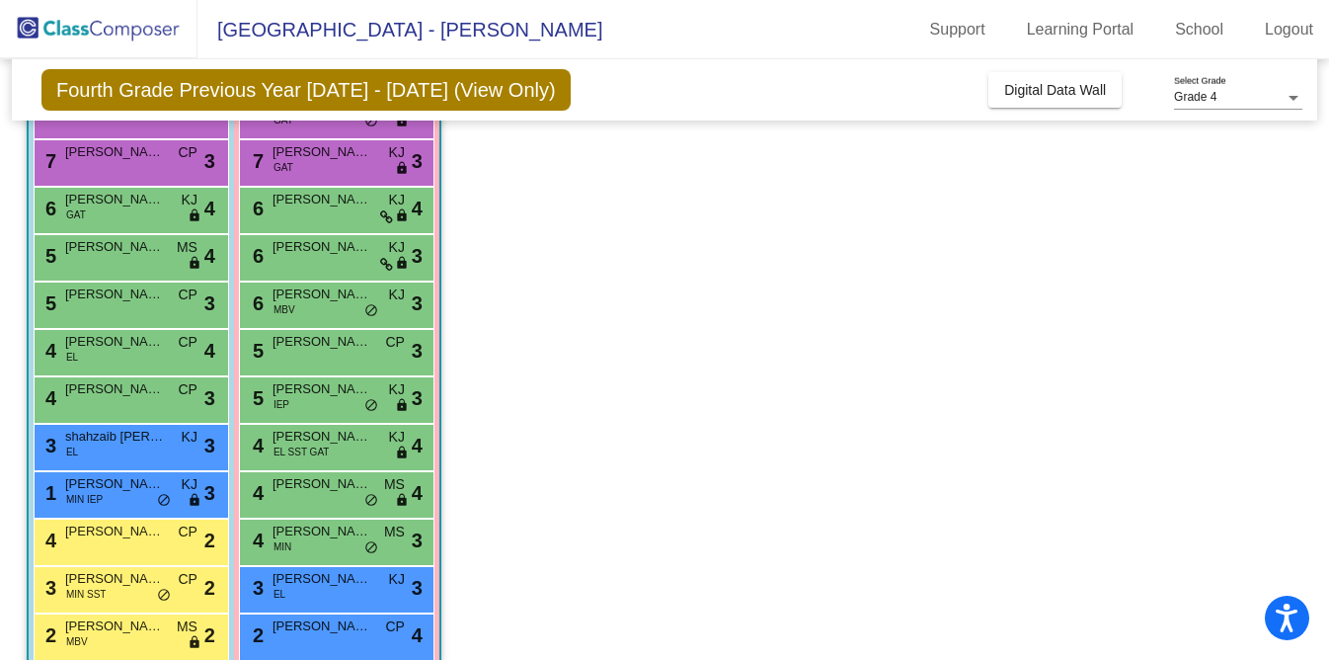
click at [89, 492] on span "MIN IEP" at bounding box center [84, 499] width 37 height 15
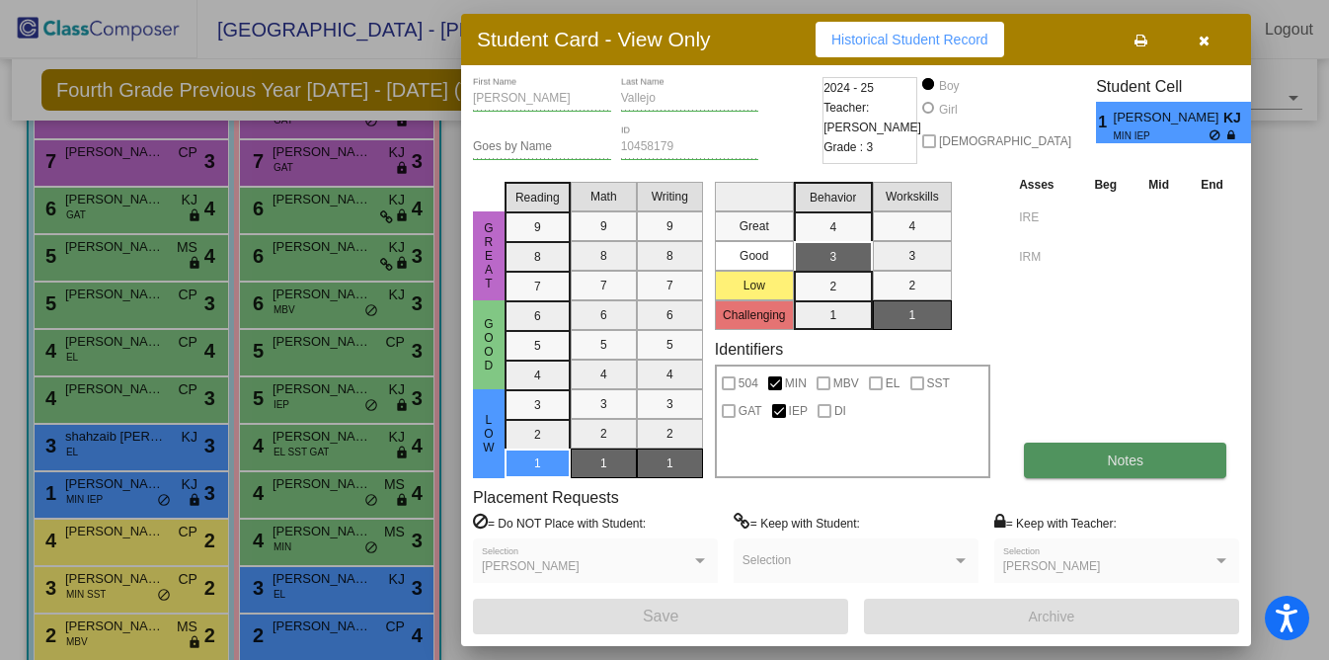
click at [1082, 454] on button "Notes" at bounding box center [1125, 460] width 202 height 36
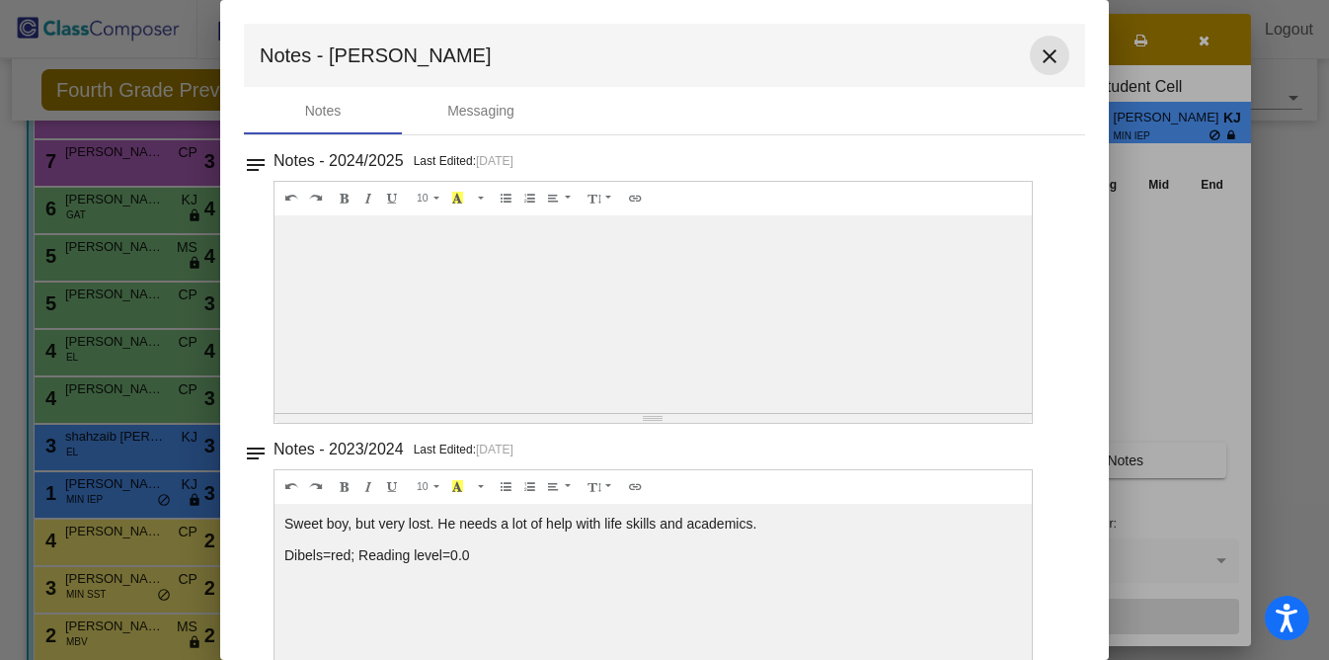
click at [1040, 65] on mat-icon "close" at bounding box center [1050, 56] width 24 height 24
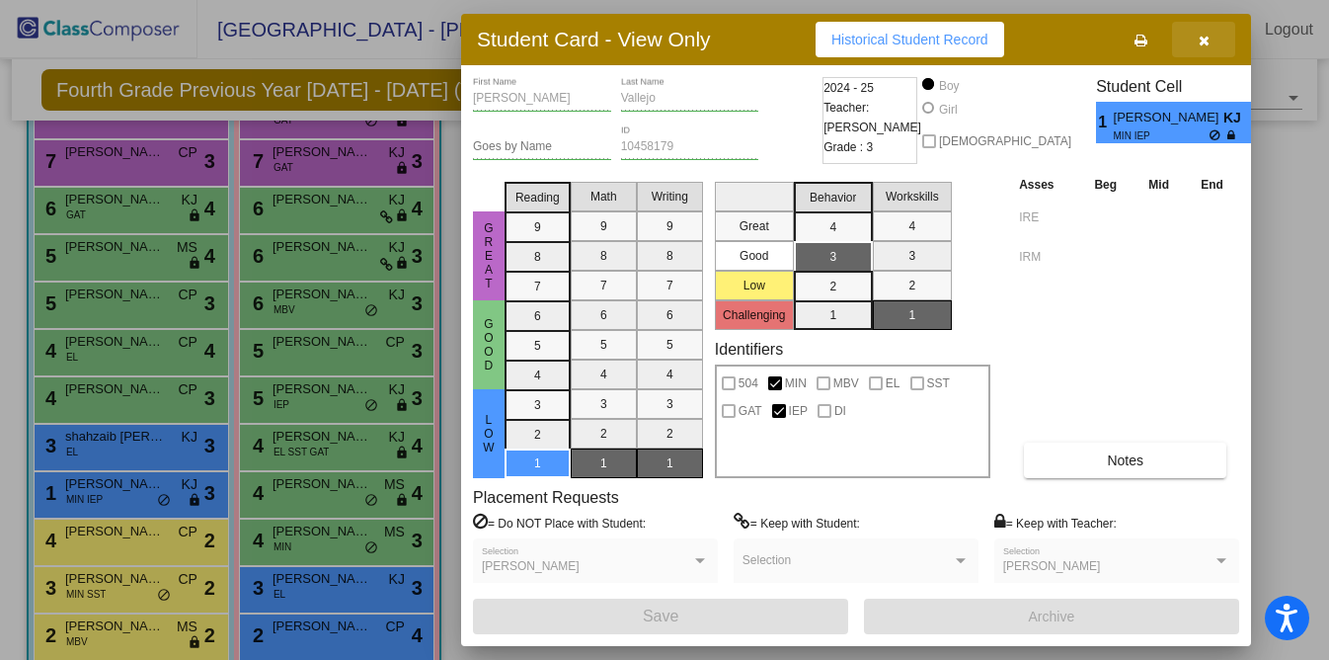
click at [1199, 45] on icon "button" at bounding box center [1204, 41] width 11 height 14
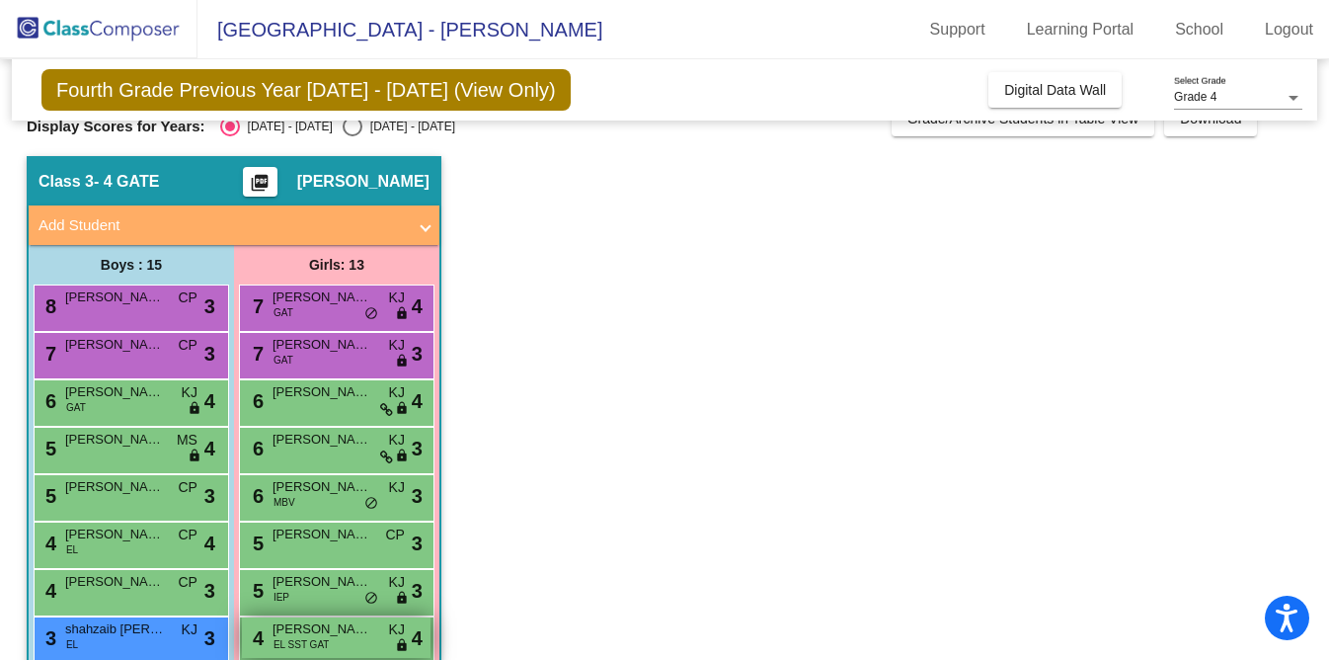
scroll to position [0, 0]
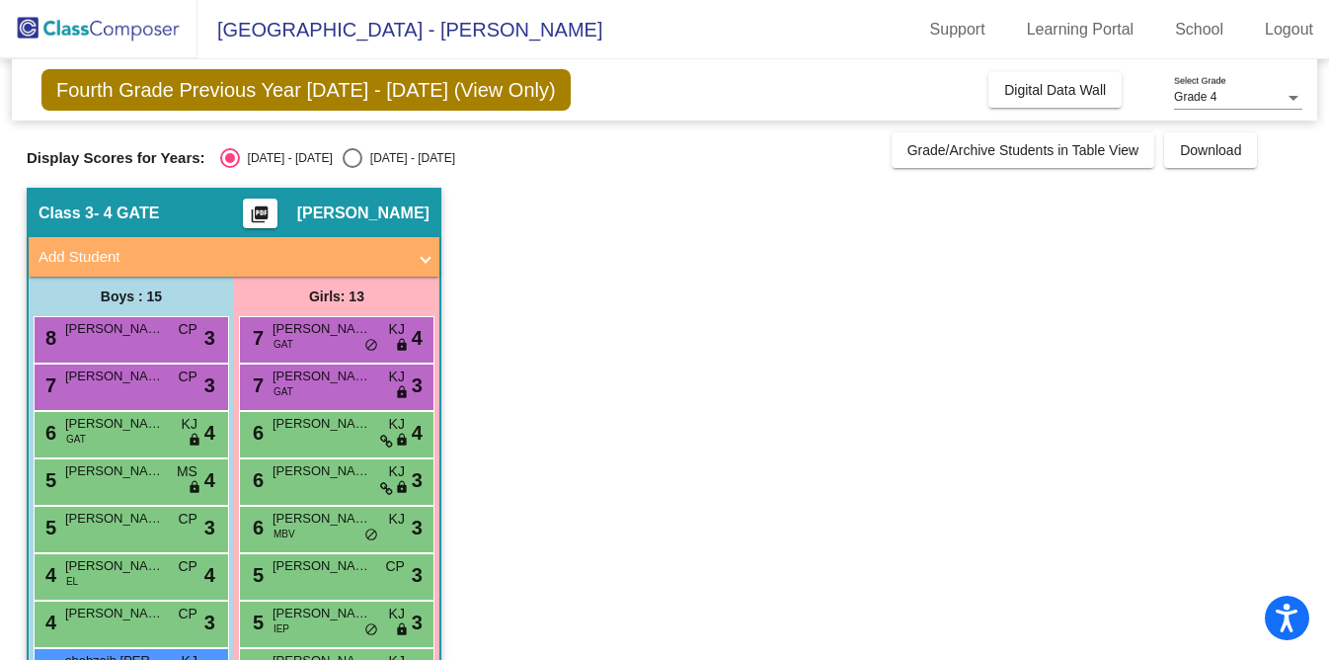
click at [362, 157] on div "2025 - 2026" at bounding box center [408, 158] width 93 height 18
click at [352, 168] on input "2025 - 2026" at bounding box center [352, 168] width 1 height 1
radio input "true"
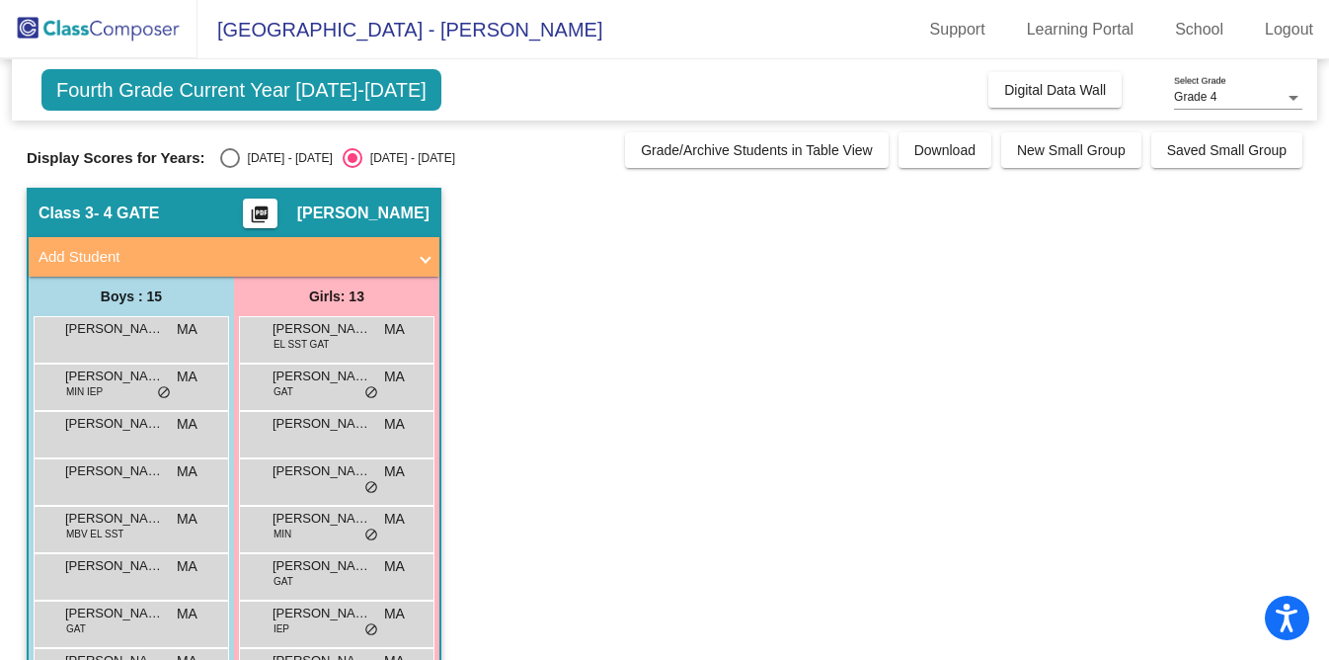
click at [232, 148] on div "Select an option" at bounding box center [230, 158] width 20 height 20
click at [230, 168] on input "2024 - 2025" at bounding box center [229, 168] width 1 height 1
radio input "true"
